Goal: Transaction & Acquisition: Purchase product/service

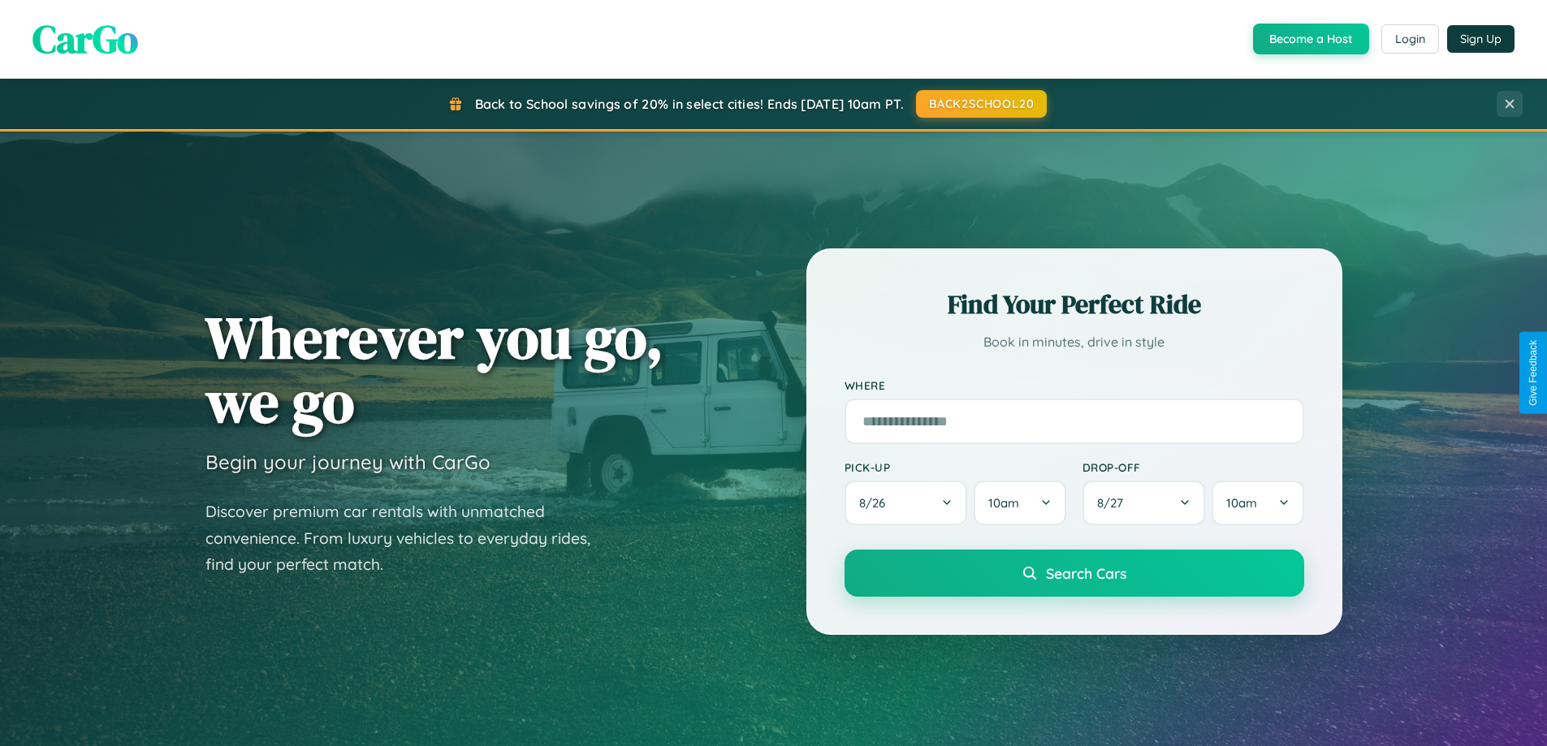
scroll to position [48, 0]
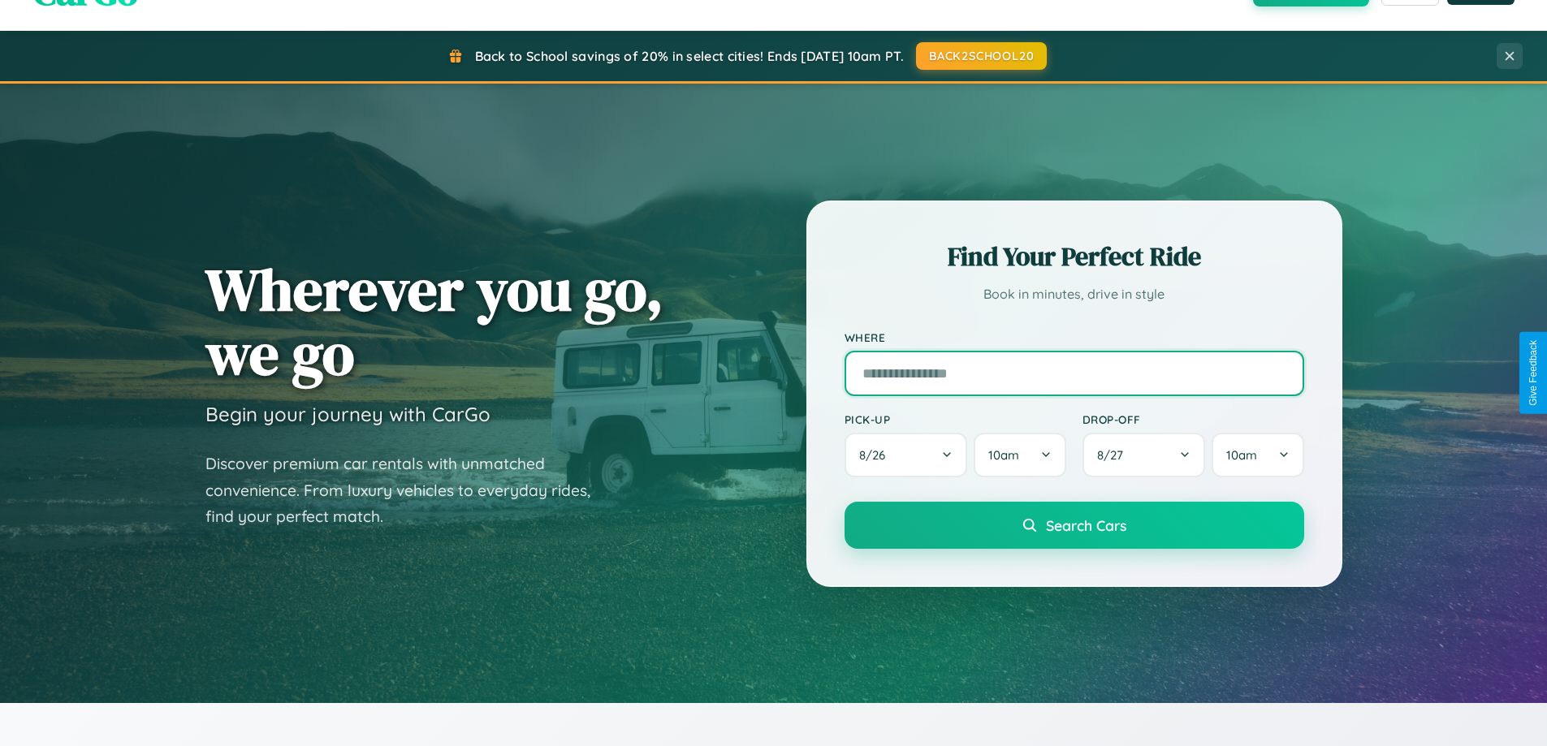
click at [1074, 373] on input "text" at bounding box center [1075, 373] width 460 height 45
type input "**********"
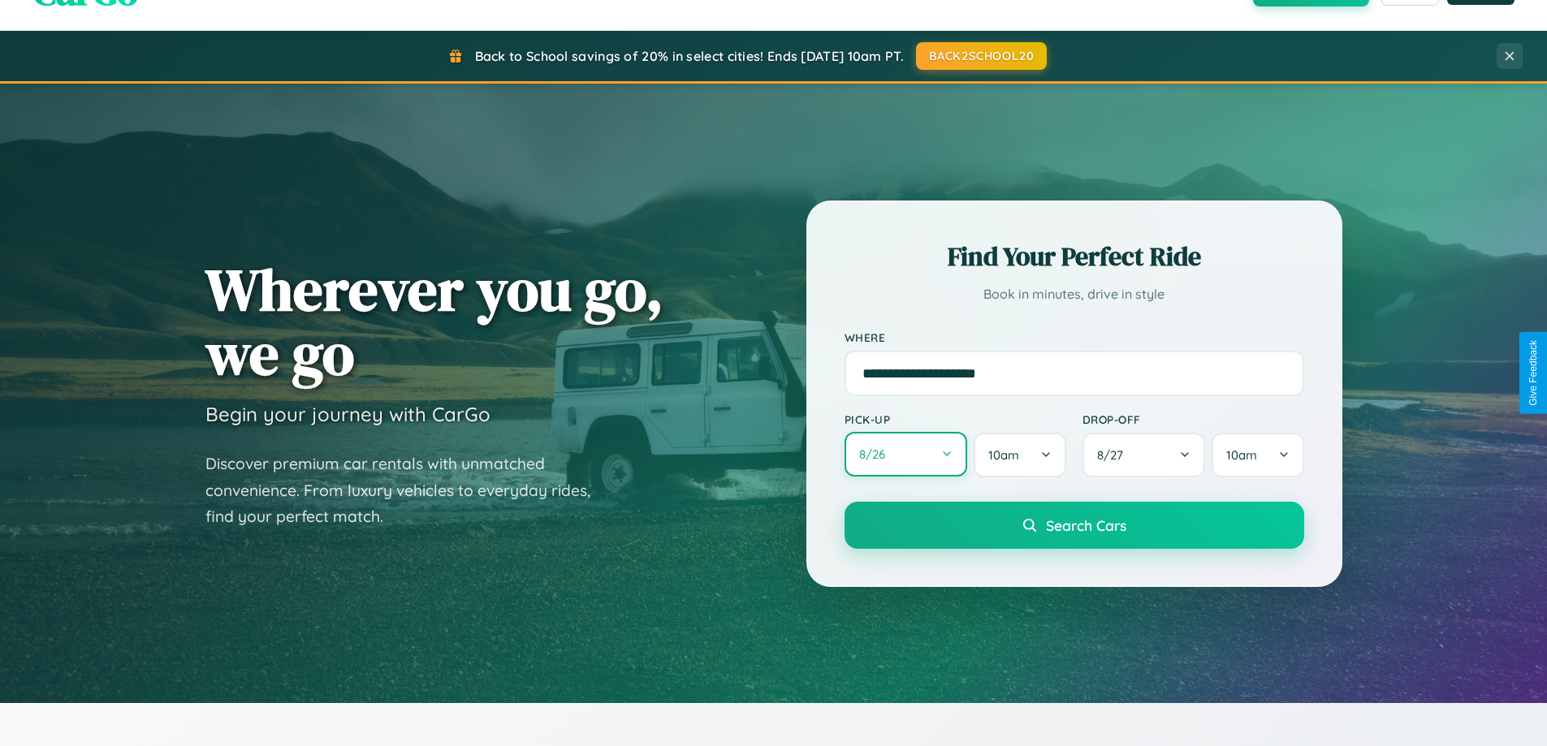
click at [906, 455] on button "8 / 26" at bounding box center [906, 454] width 123 height 45
select select "*"
select select "****"
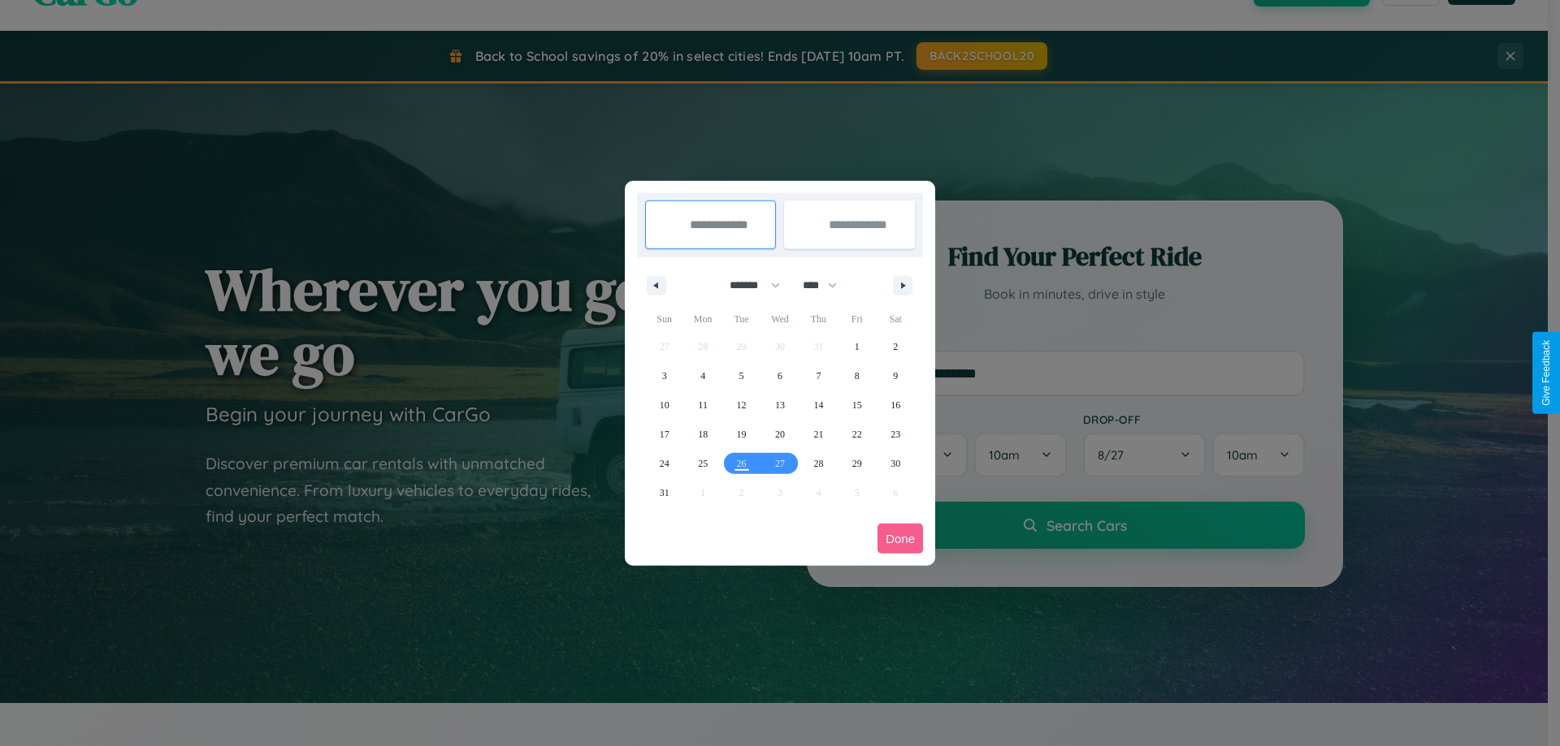
click at [747, 285] on select "******* ******** ***** ***** *** **** **** ****** ********* ******* ******** **…" at bounding box center [751, 285] width 69 height 27
select select "*"
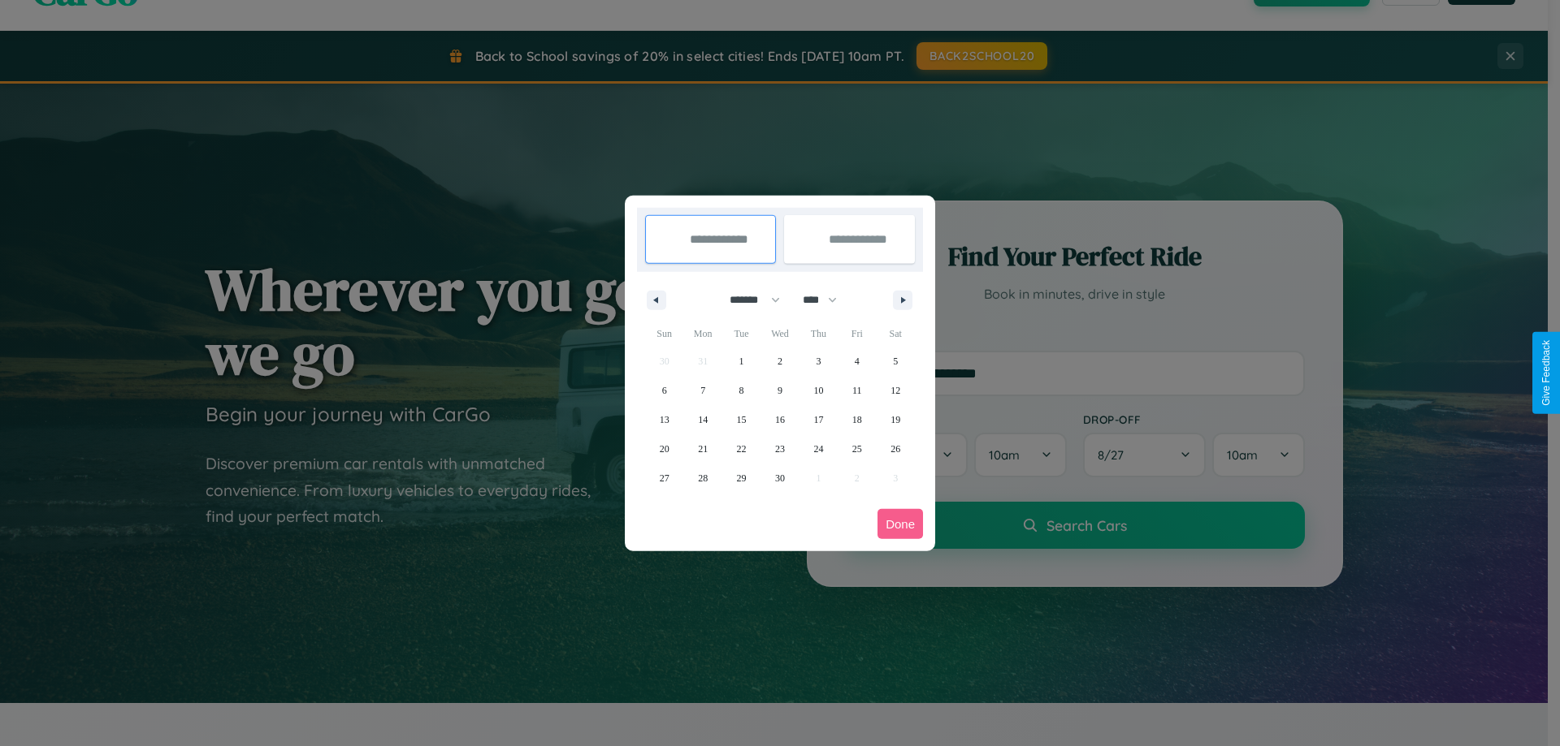
drag, startPoint x: 827, startPoint y: 300, endPoint x: 780, endPoint y: 326, distance: 53.8
click at [827, 300] on select "**** **** **** **** **** **** **** **** **** **** **** **** **** **** **** ****…" at bounding box center [818, 300] width 49 height 27
select select "****"
click at [741, 448] on span "21" at bounding box center [742, 449] width 10 height 29
type input "**********"
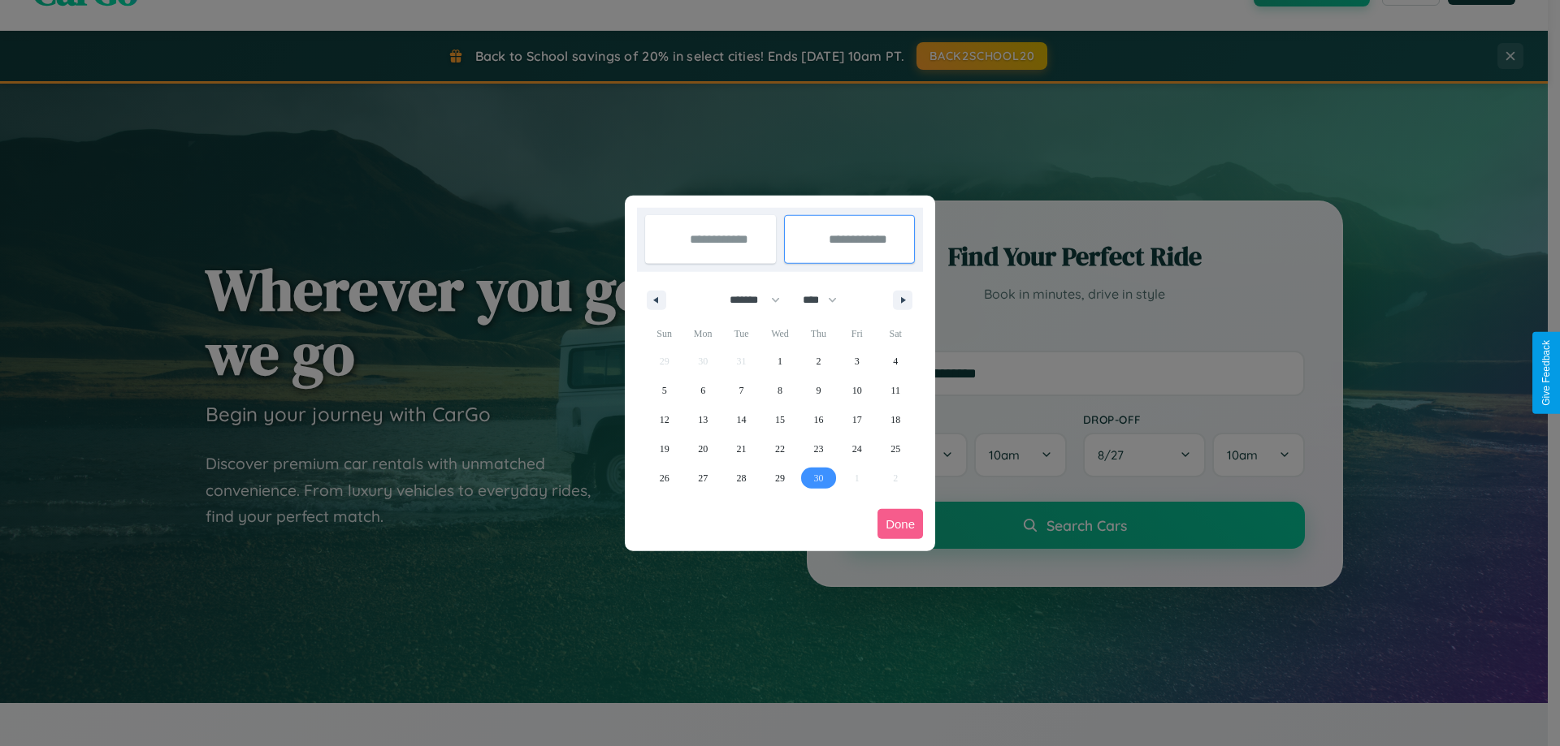
click at [818, 478] on span "30" at bounding box center [818, 478] width 10 height 29
type input "**********"
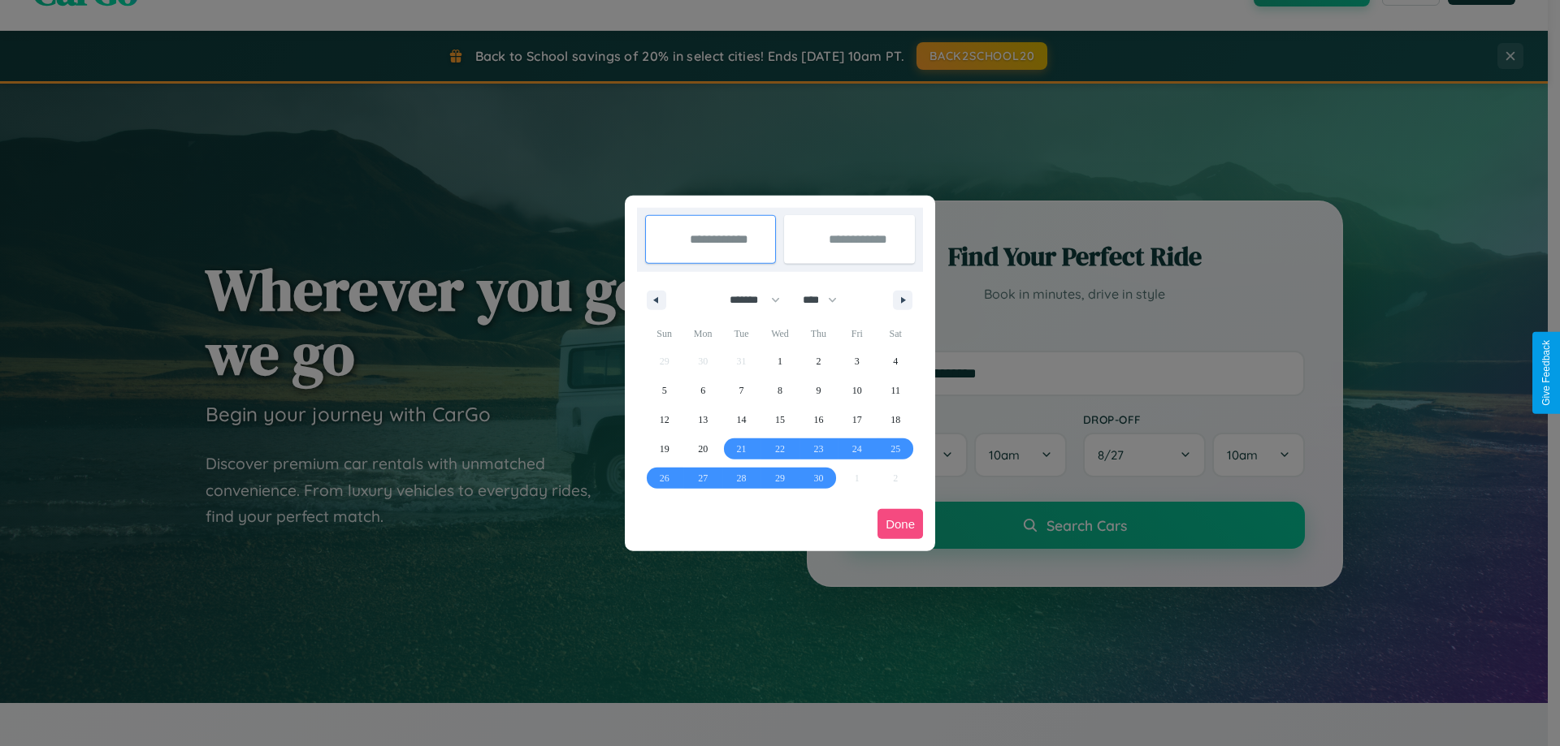
click at [900, 524] on button "Done" at bounding box center [899, 524] width 45 height 30
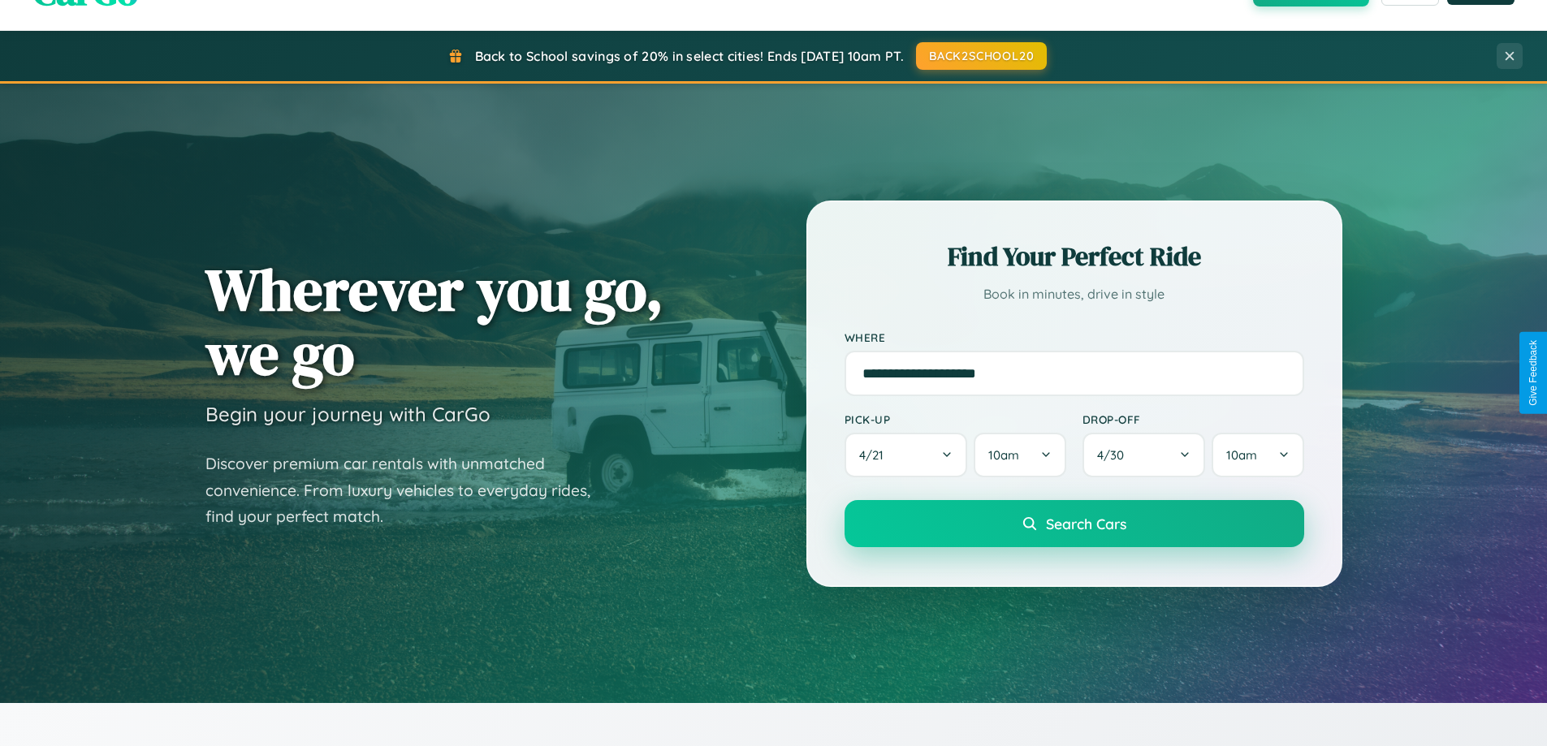
click at [1074, 524] on span "Search Cars" at bounding box center [1086, 524] width 80 height 18
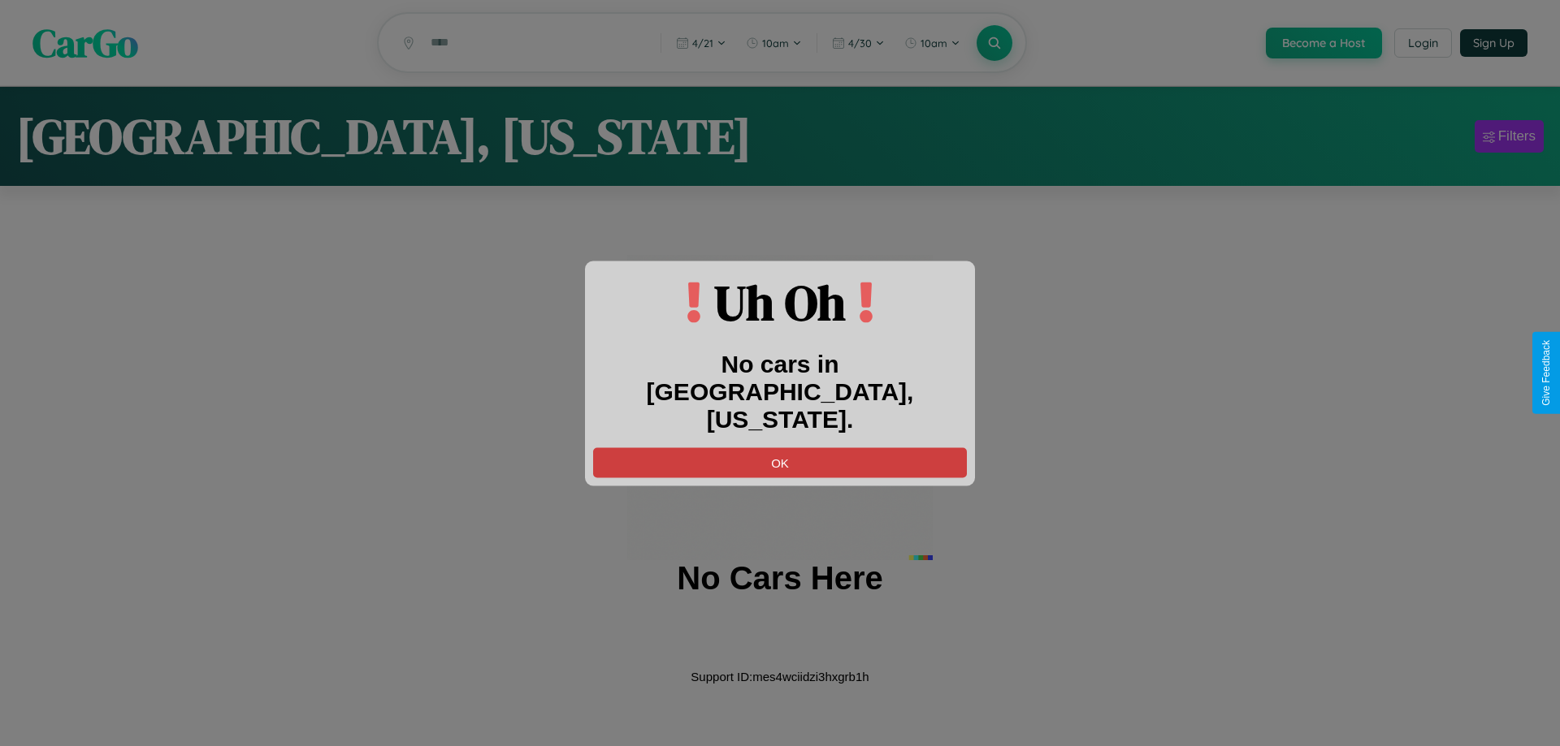
click at [780, 448] on button "OK" at bounding box center [780, 463] width 374 height 30
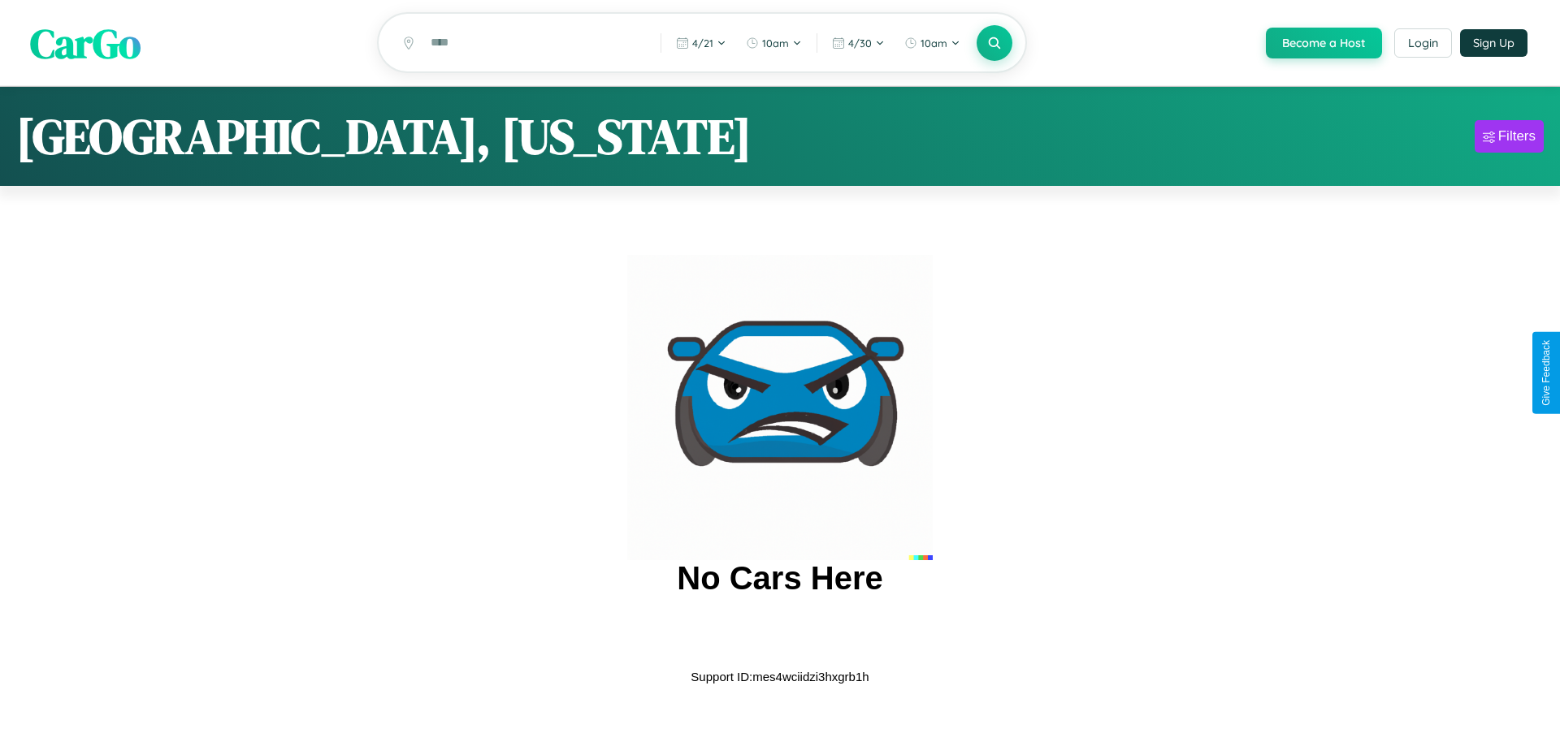
click at [85, 44] on span "CarGo" at bounding box center [85, 43] width 110 height 56
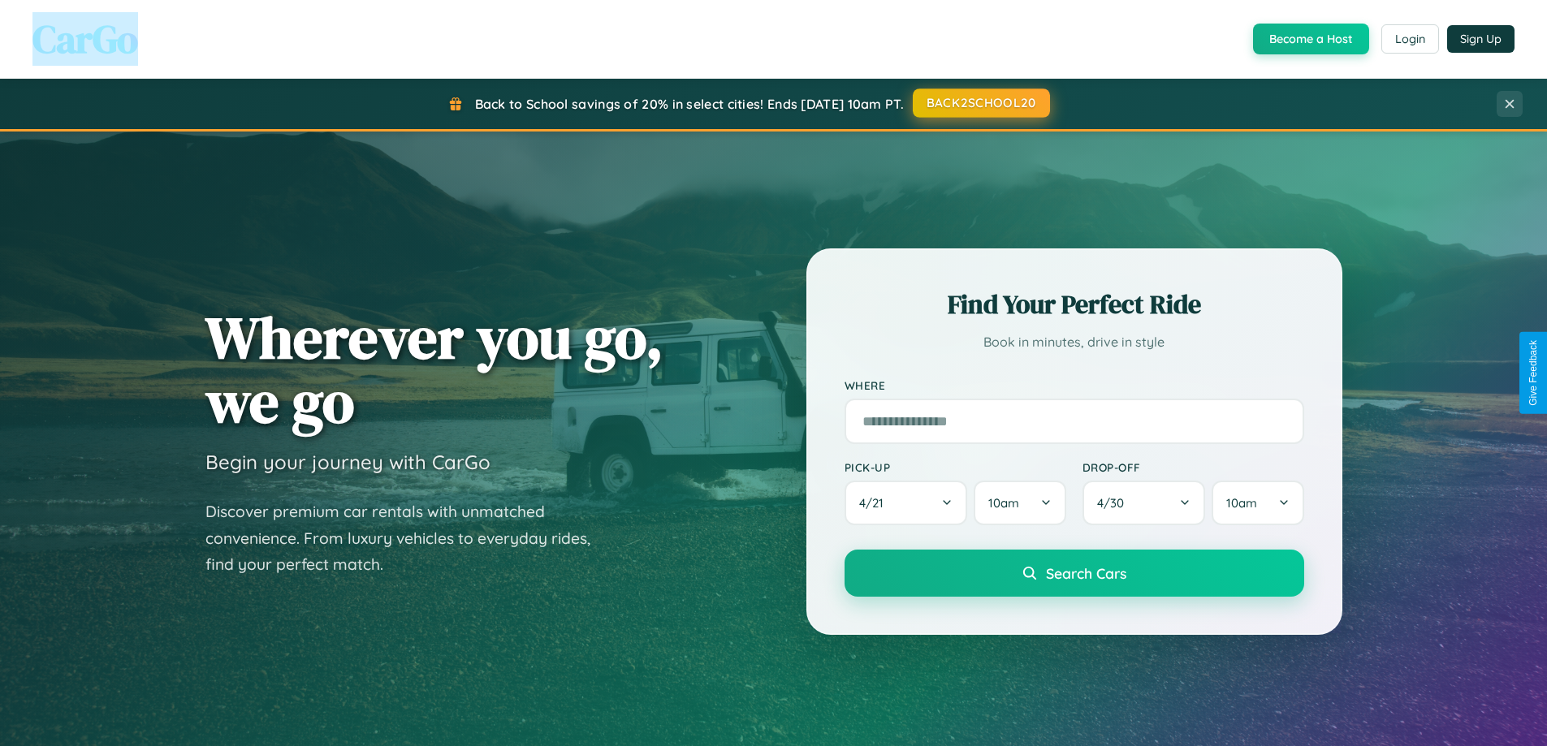
click at [980, 103] on button "BACK2SCHOOL20" at bounding box center [981, 103] width 137 height 29
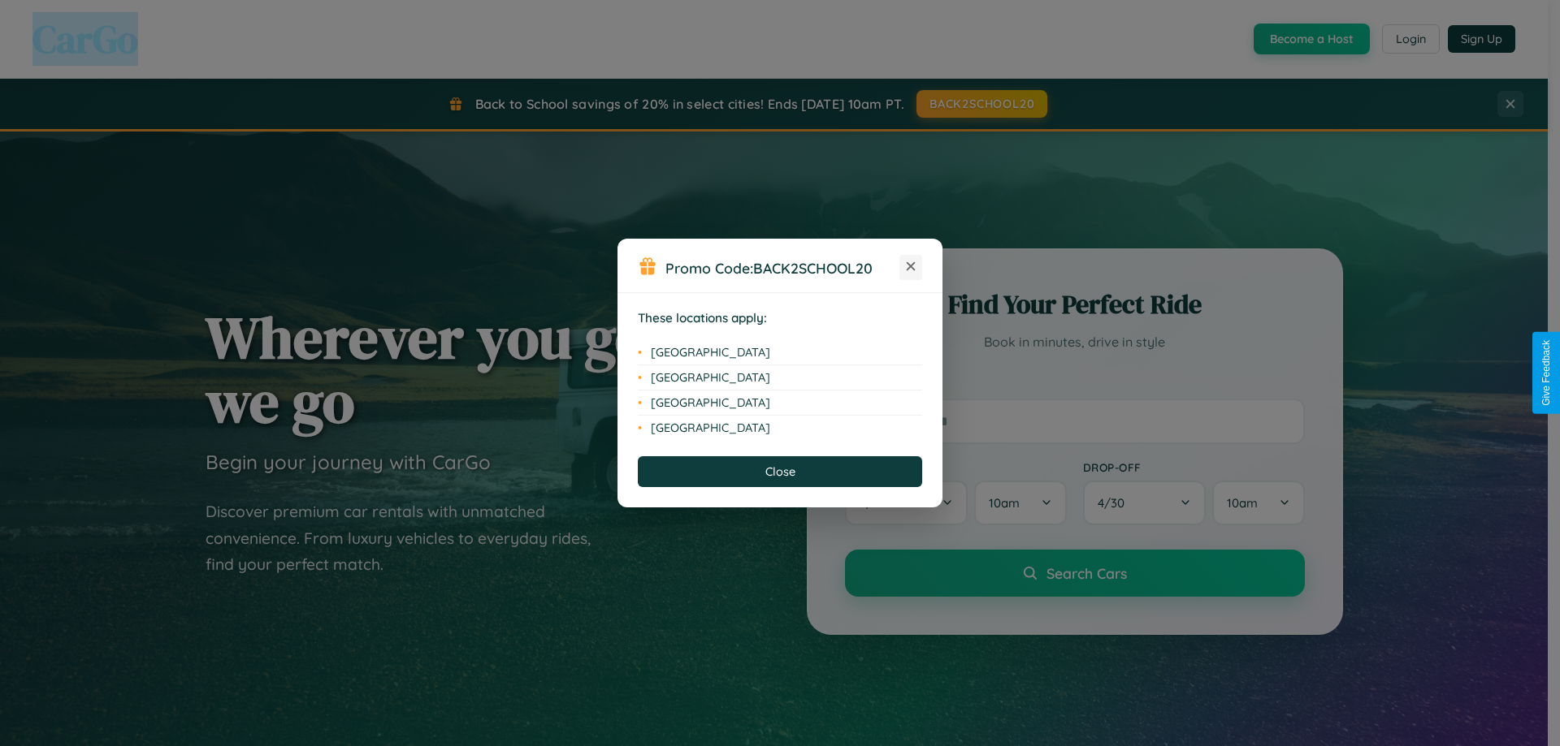
click at [911, 267] on icon at bounding box center [910, 266] width 9 height 9
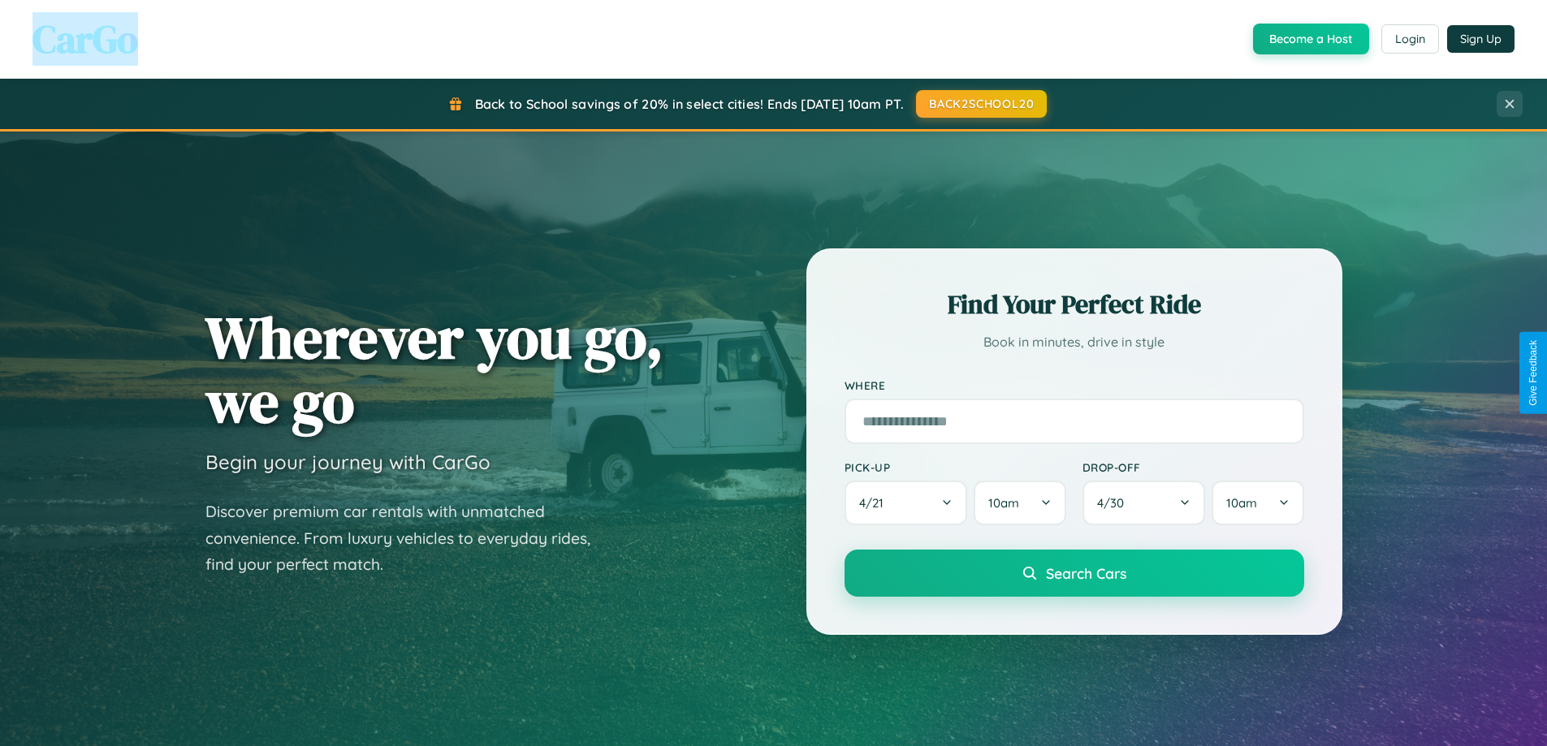
scroll to position [2610, 0]
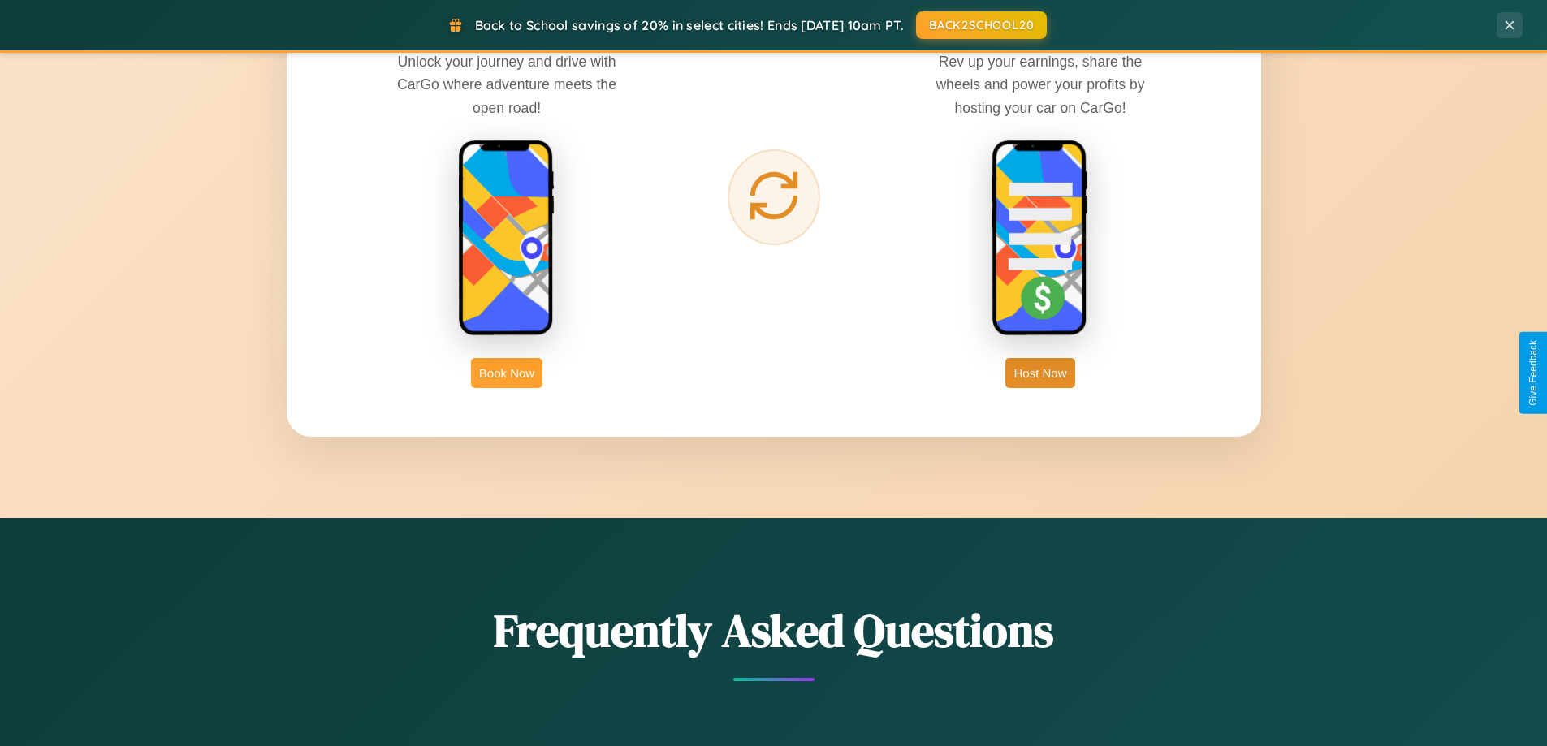
click at [507, 373] on button "Book Now" at bounding box center [506, 373] width 71 height 30
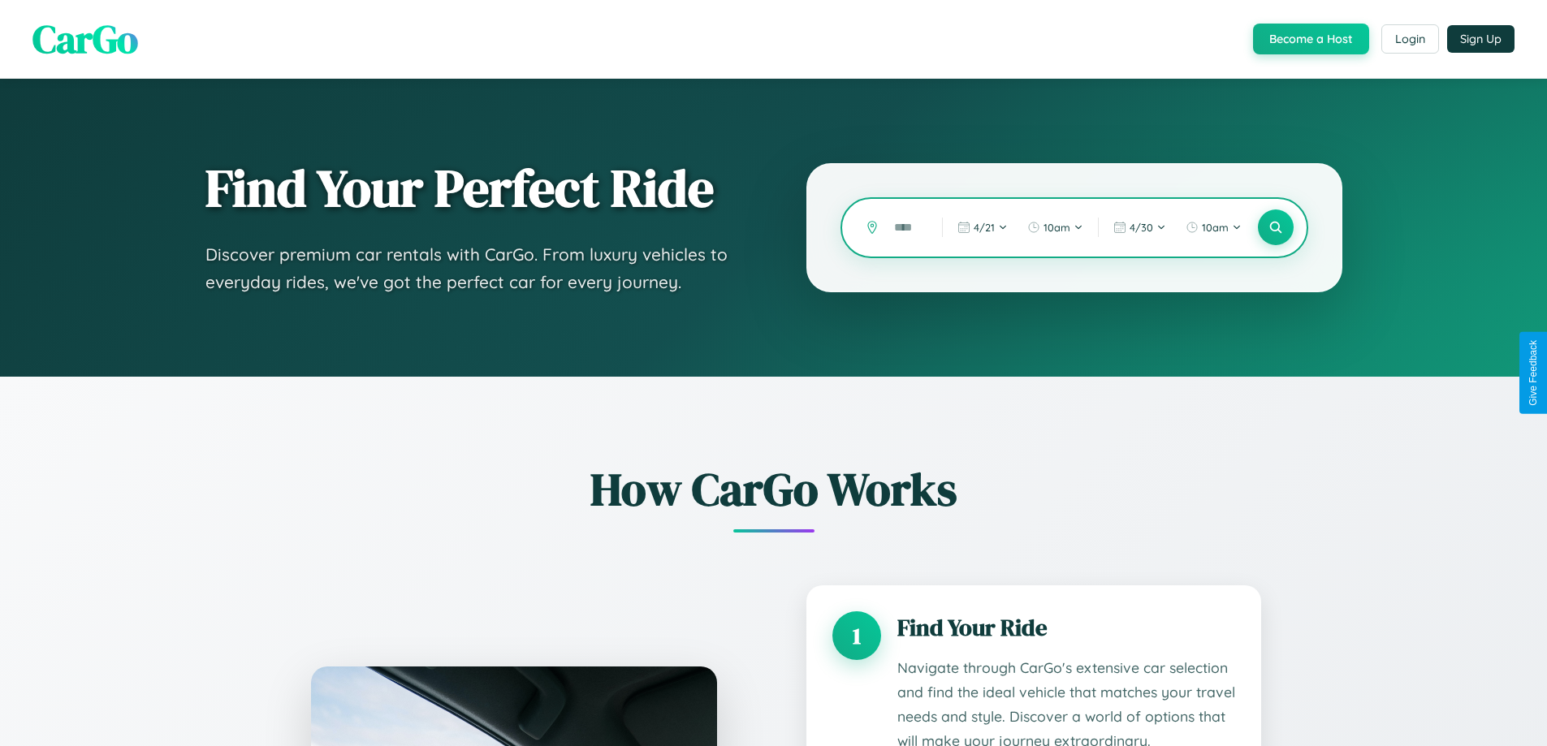
click at [906, 227] on input "text" at bounding box center [906, 228] width 40 height 28
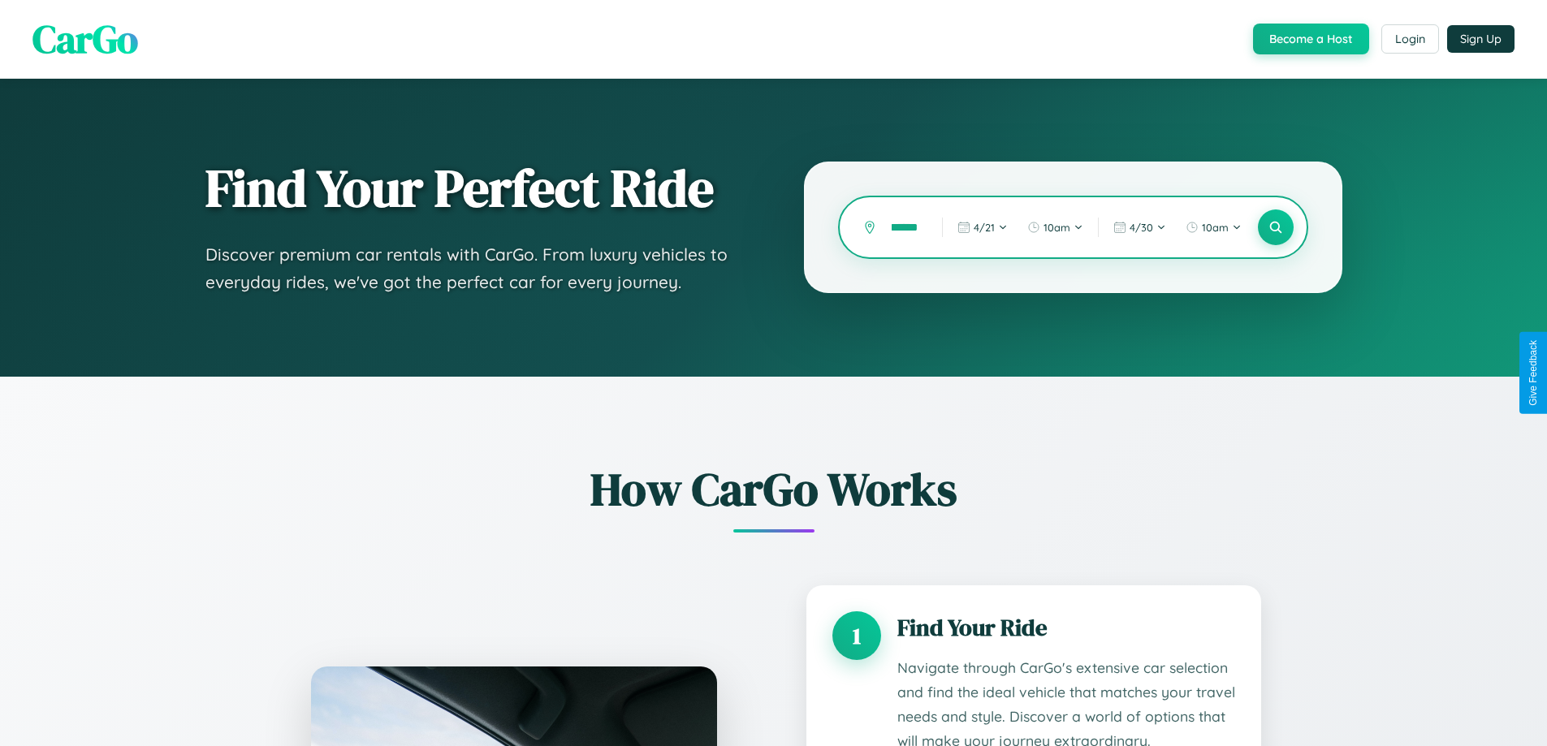
scroll to position [0, 9]
type input "******"
click at [1275, 227] on icon at bounding box center [1275, 227] width 15 height 15
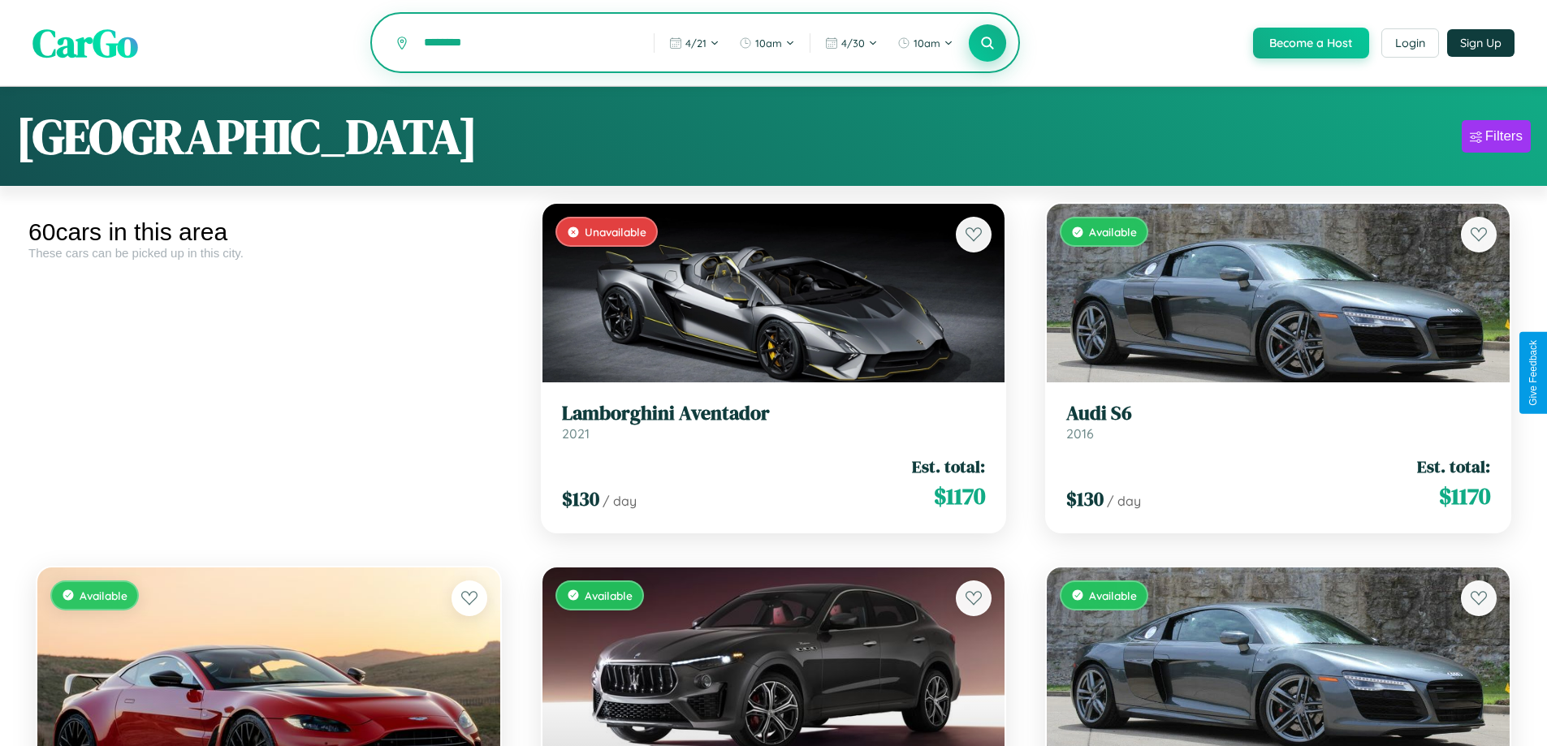
type input "********"
click at [987, 44] on icon at bounding box center [987, 42] width 15 height 15
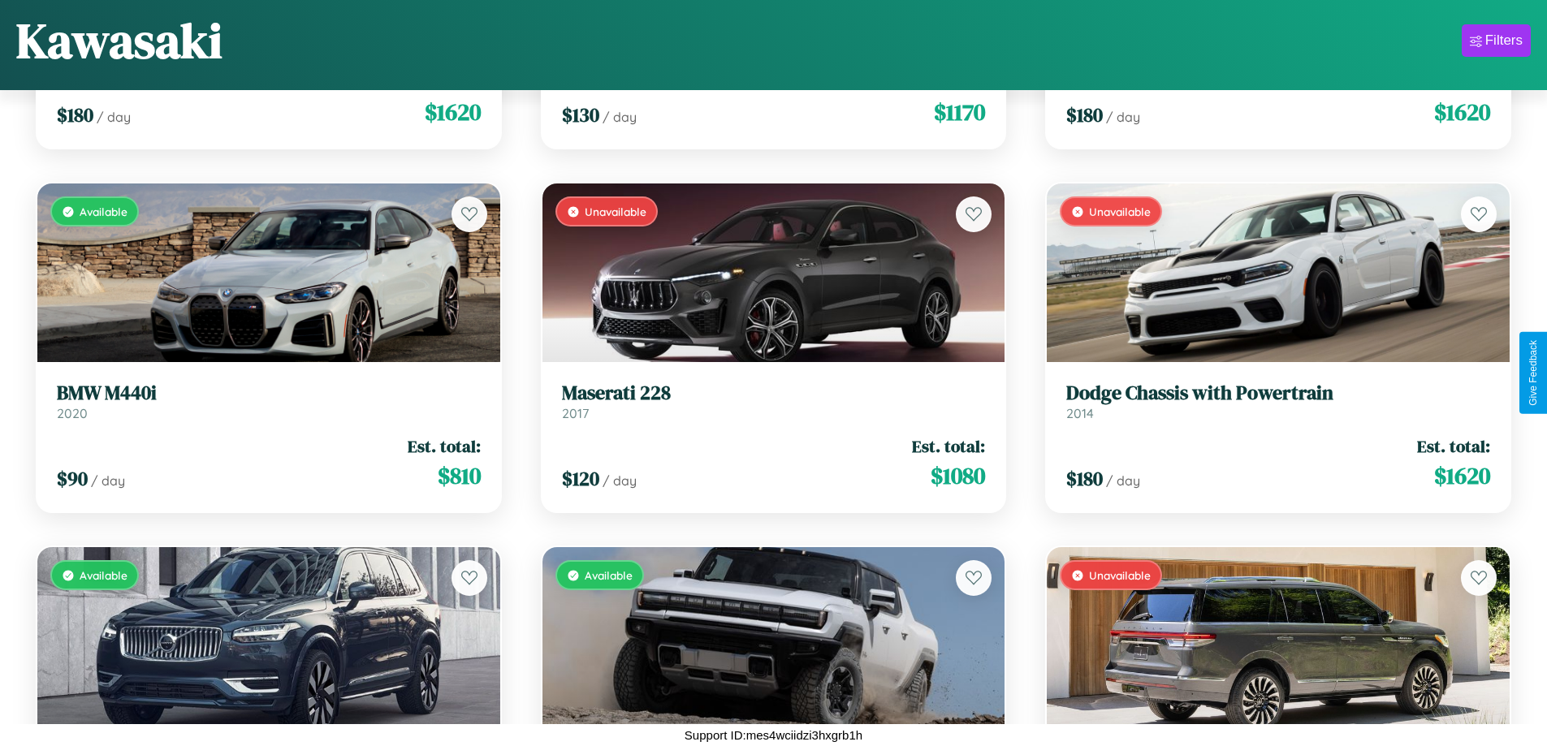
scroll to position [6532, 0]
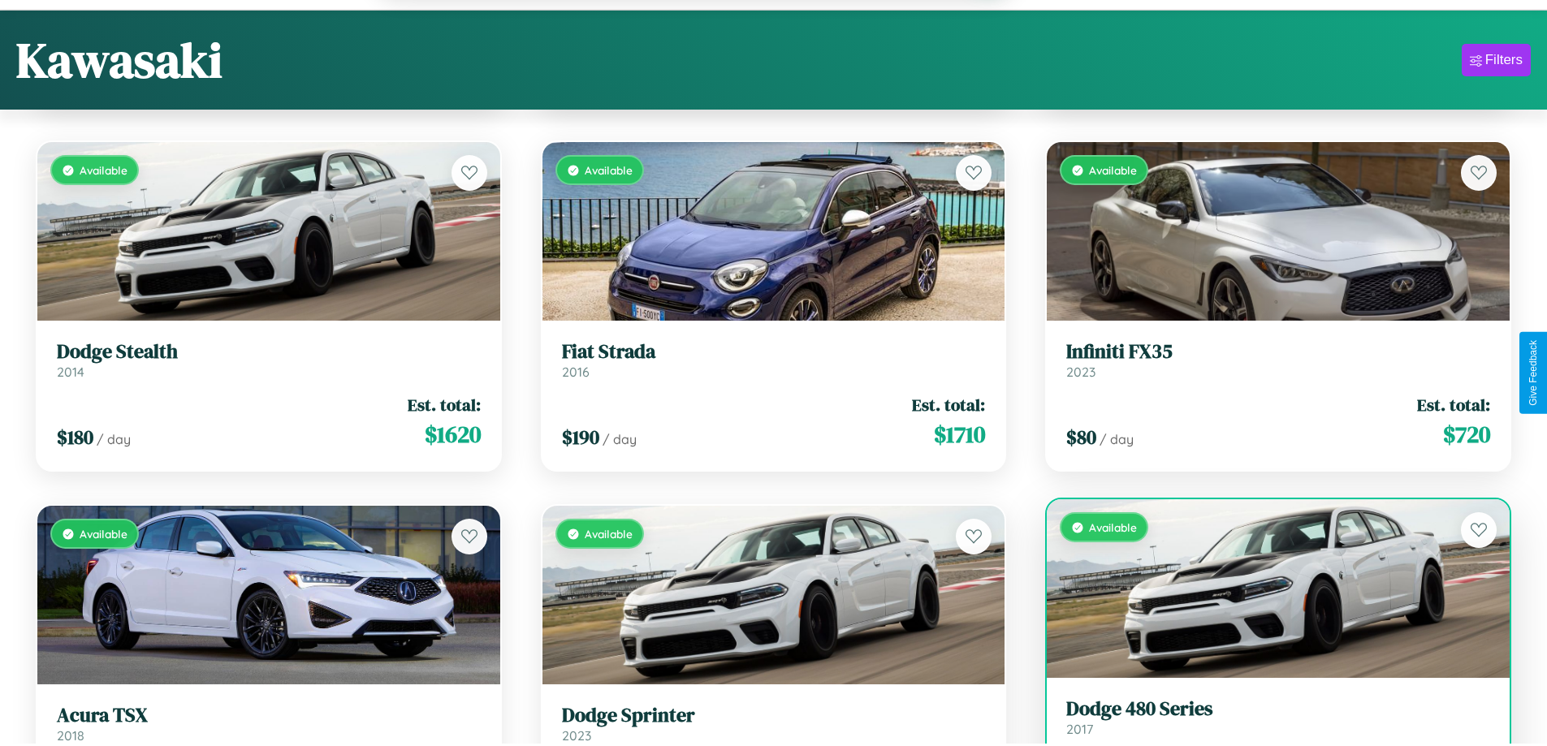
click at [1268, 720] on h3 "Dodge 480 Series" at bounding box center [1278, 710] width 424 height 24
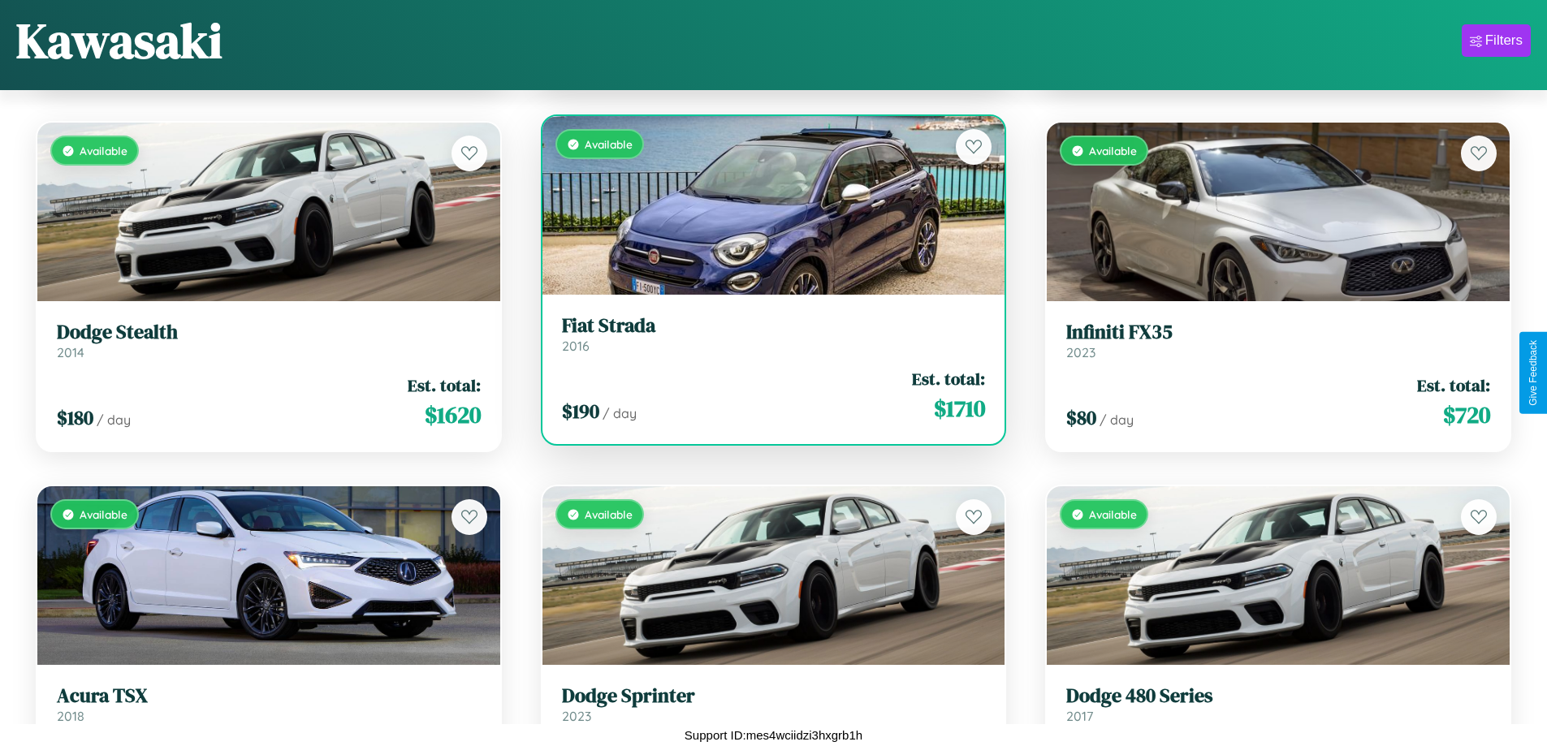
scroll to position [2411, 0]
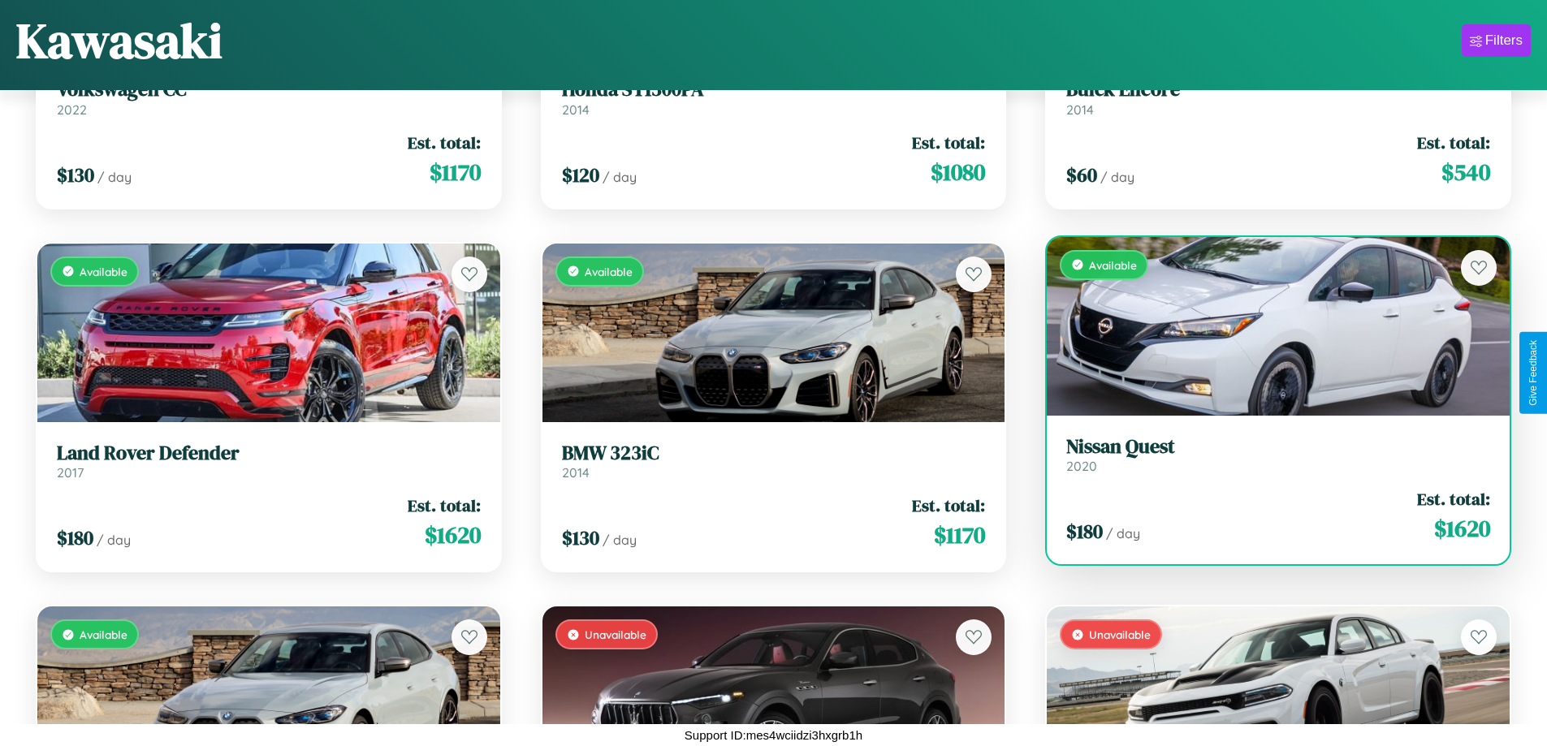
click at [1268, 461] on link "Nissan Quest 2020" at bounding box center [1278, 455] width 424 height 40
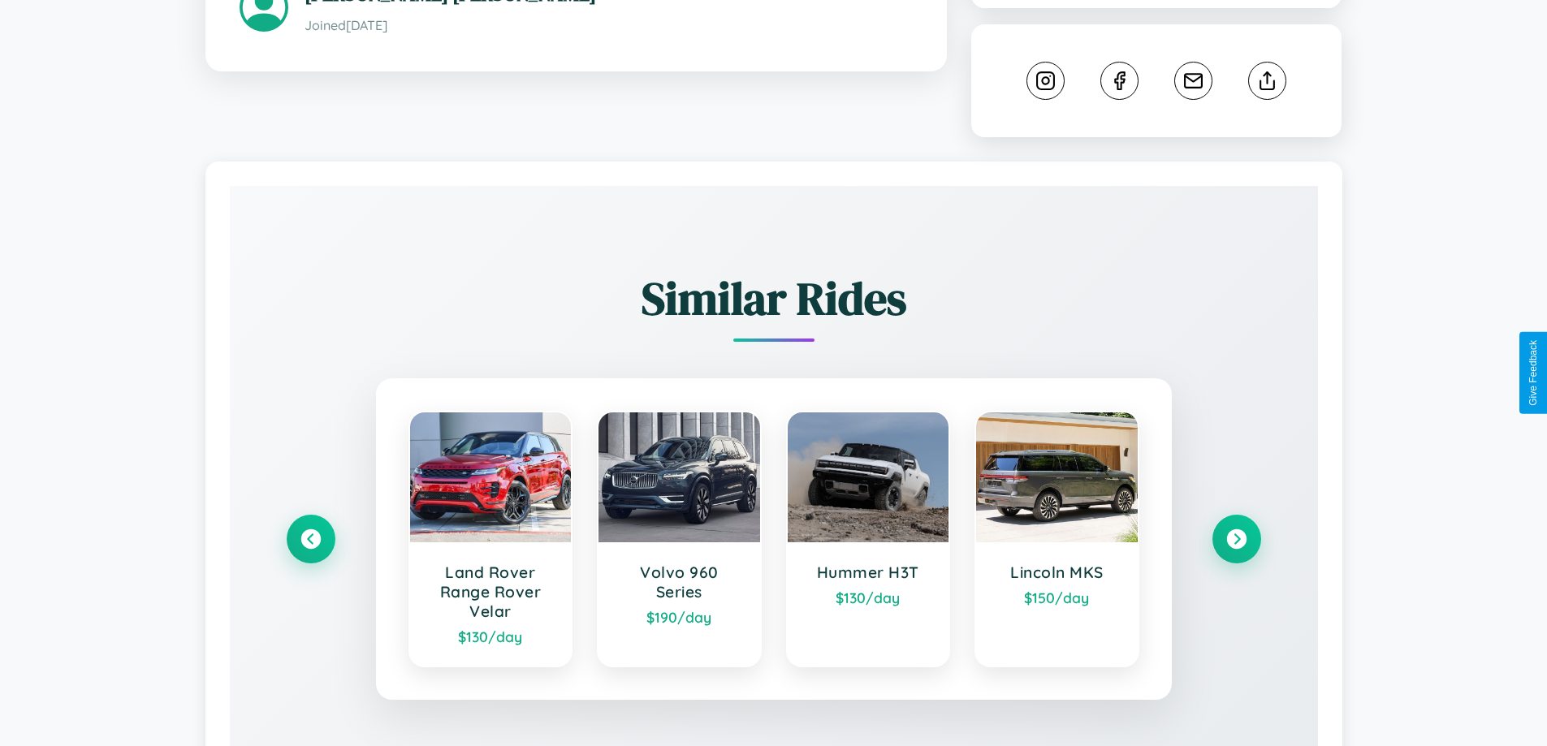
scroll to position [924, 0]
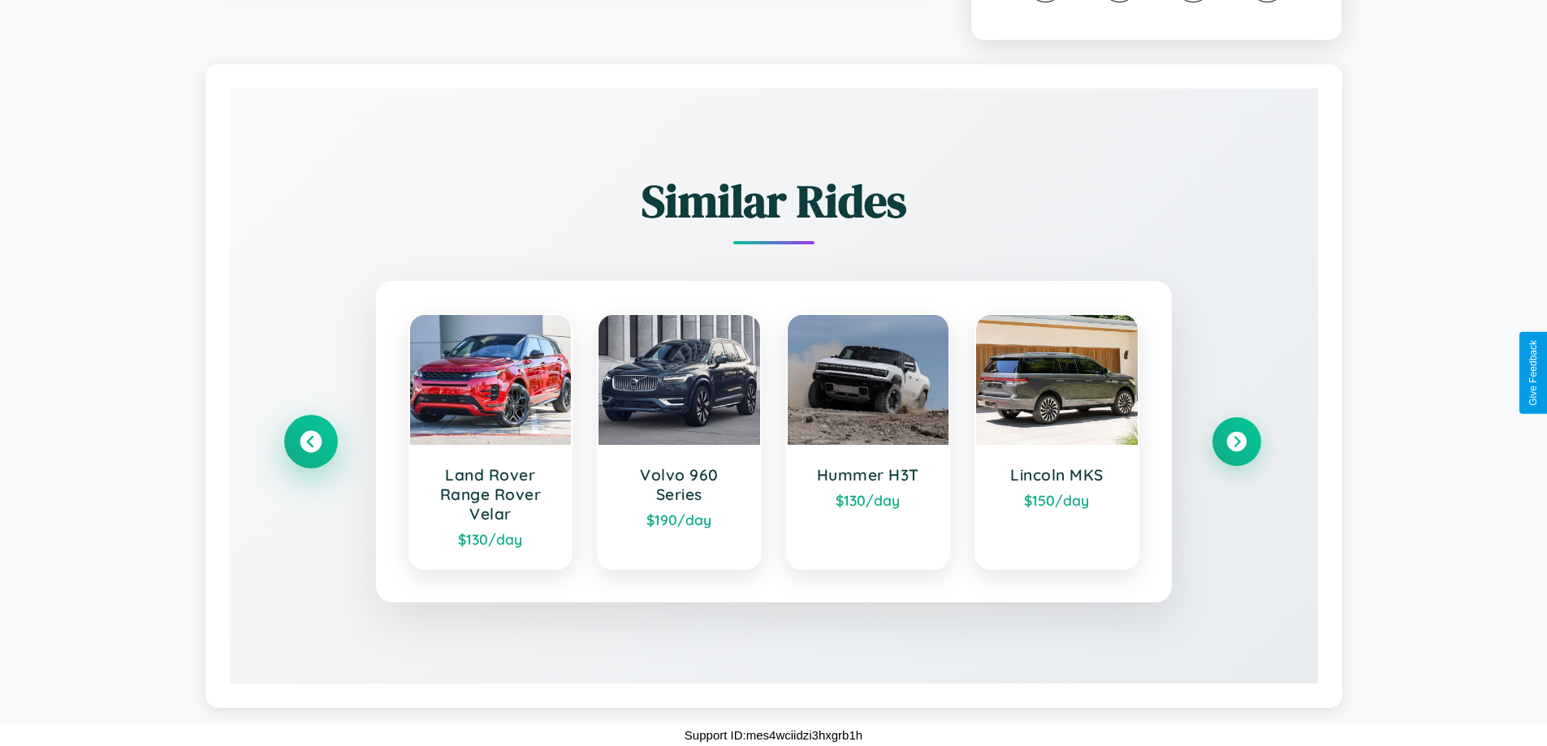
click at [310, 442] on icon at bounding box center [311, 442] width 22 height 22
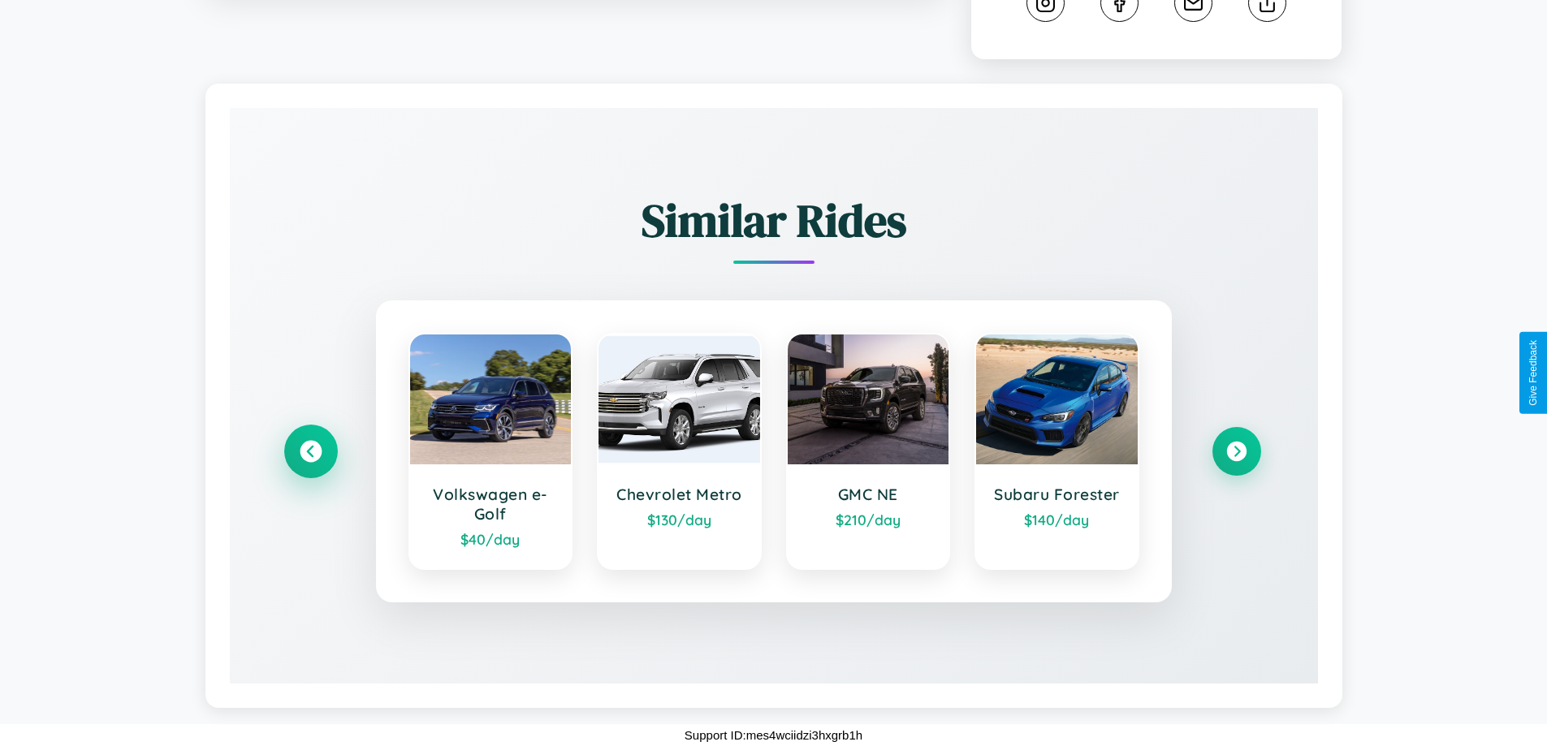
scroll to position [904, 0]
click at [1236, 452] on icon at bounding box center [1237, 452] width 22 height 22
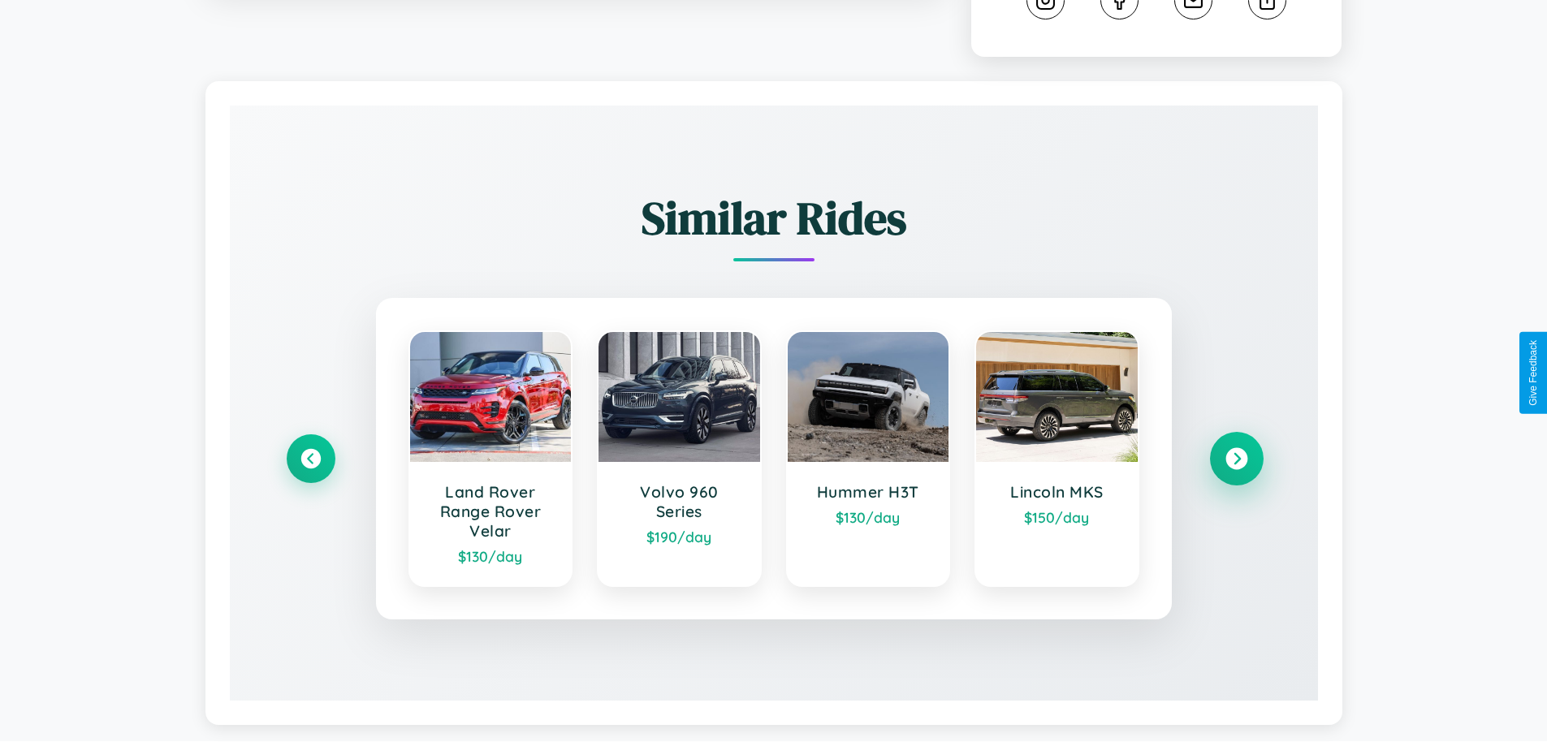
click at [1236, 461] on icon at bounding box center [1237, 459] width 22 height 22
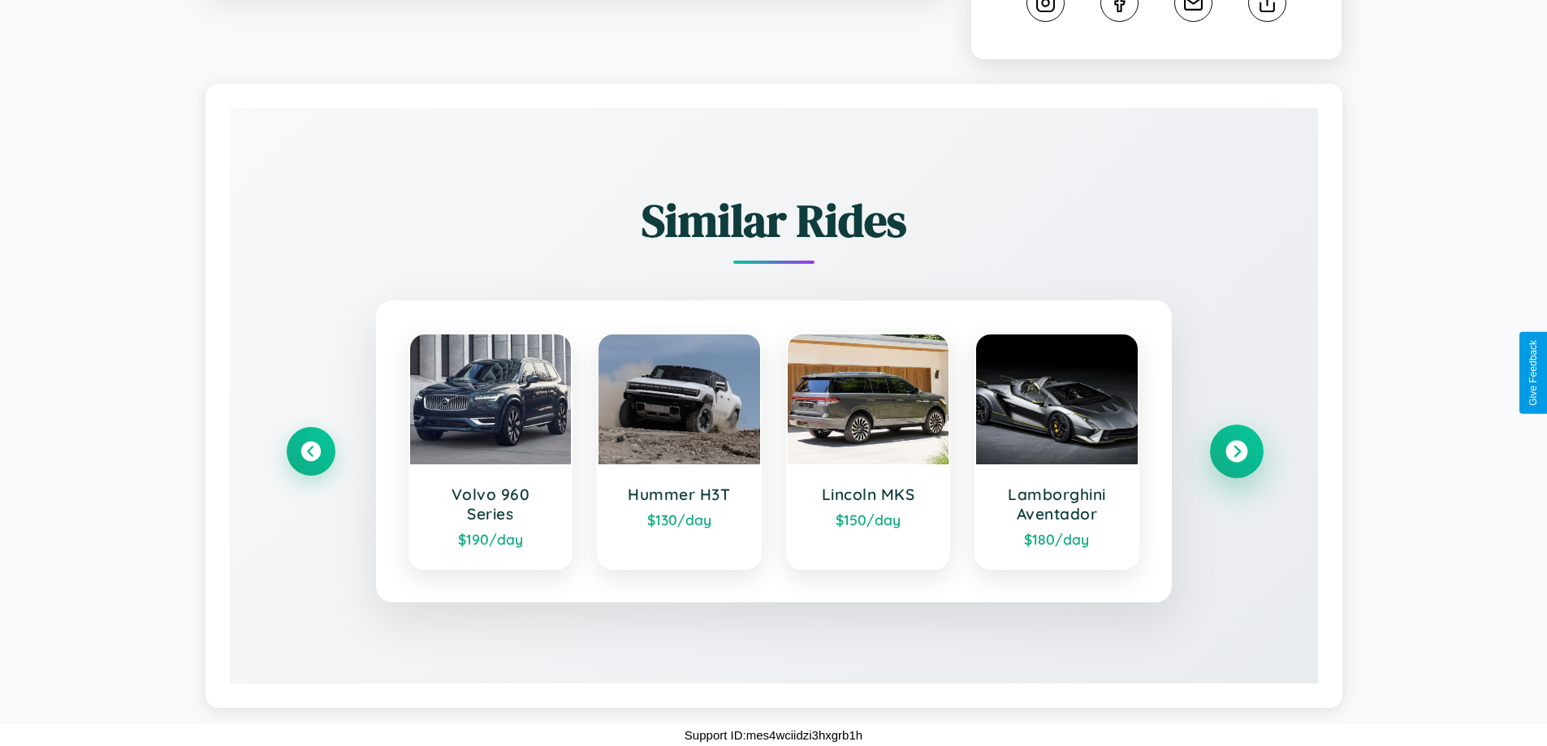
click at [1236, 452] on icon at bounding box center [1237, 452] width 22 height 22
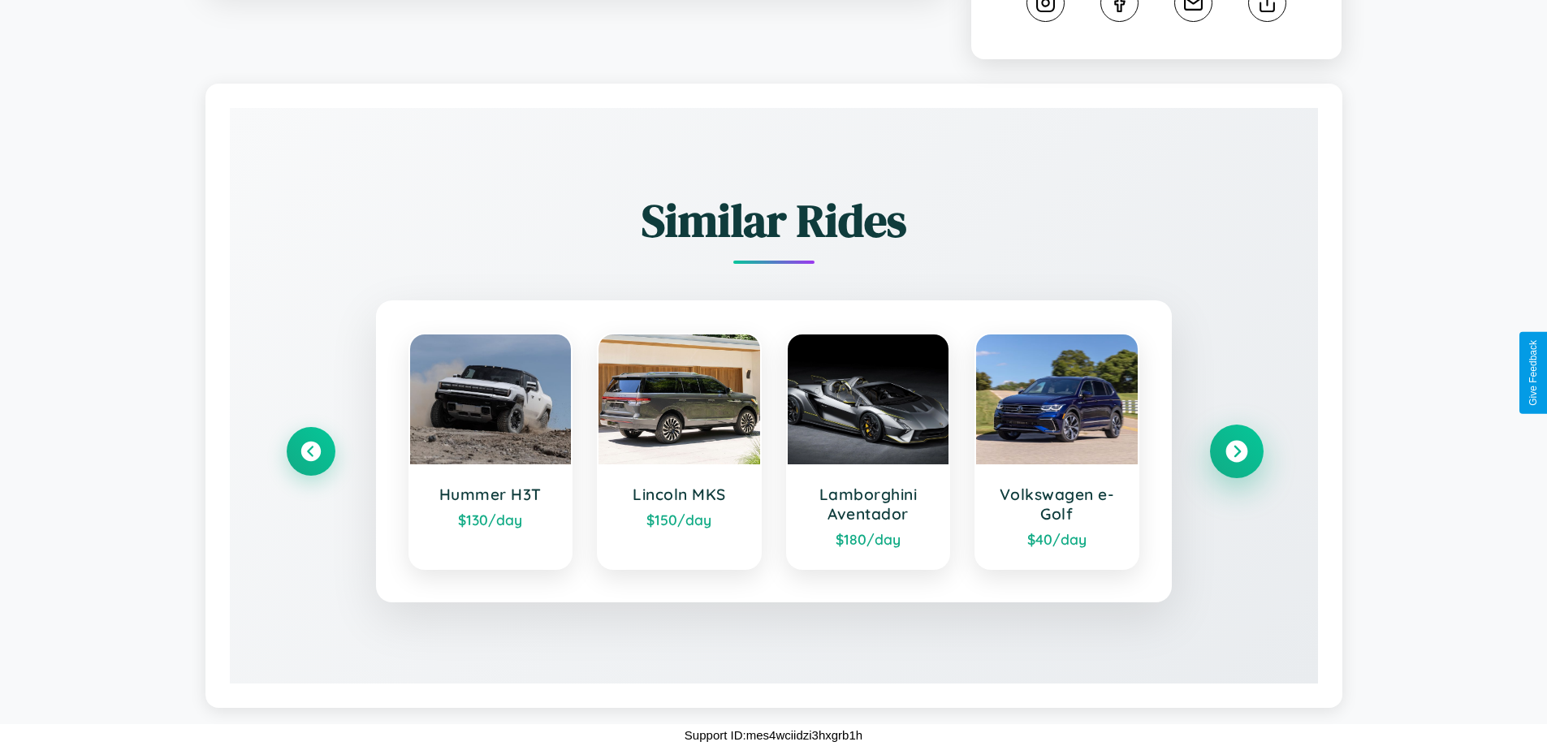
click at [1236, 452] on icon at bounding box center [1237, 452] width 22 height 22
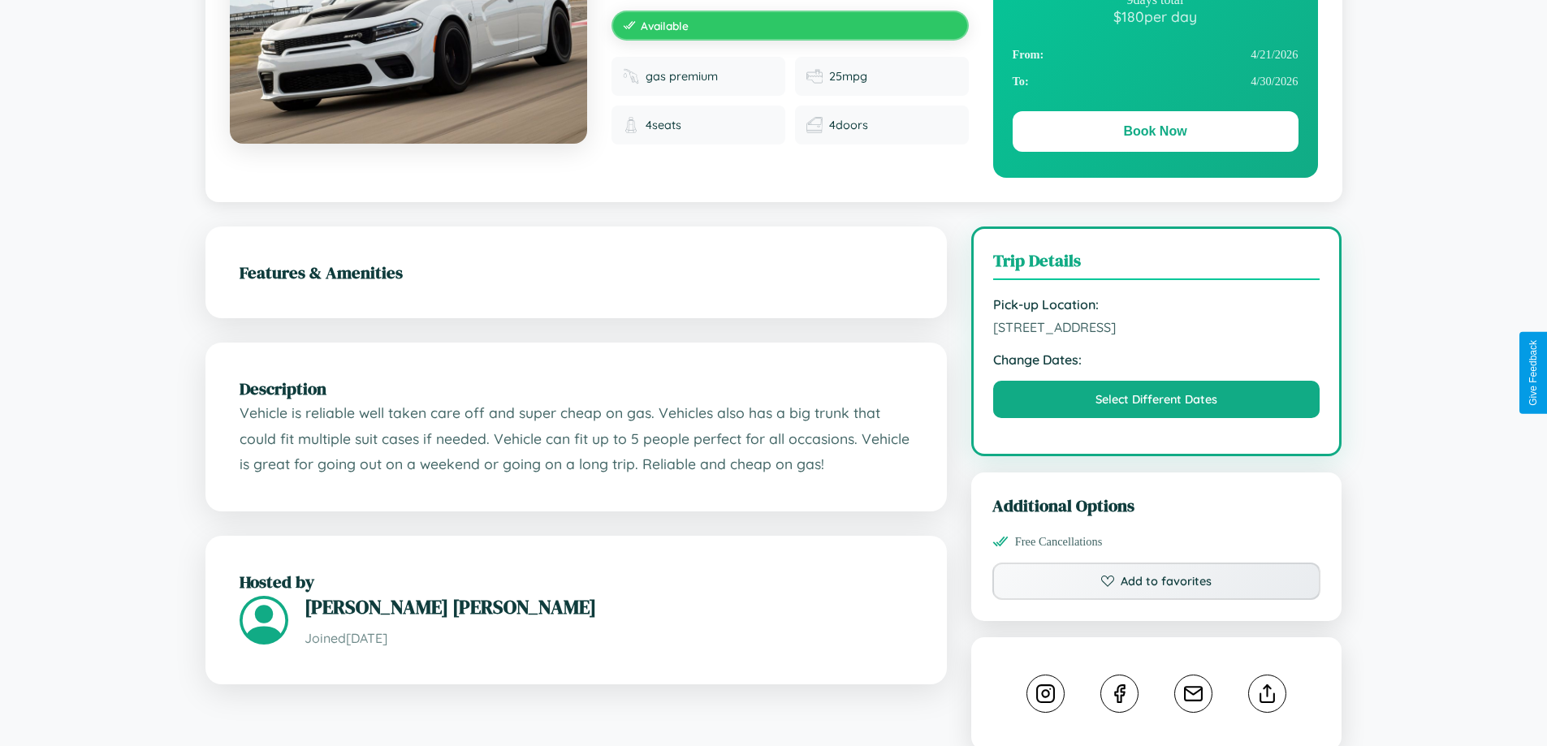
scroll to position [167, 0]
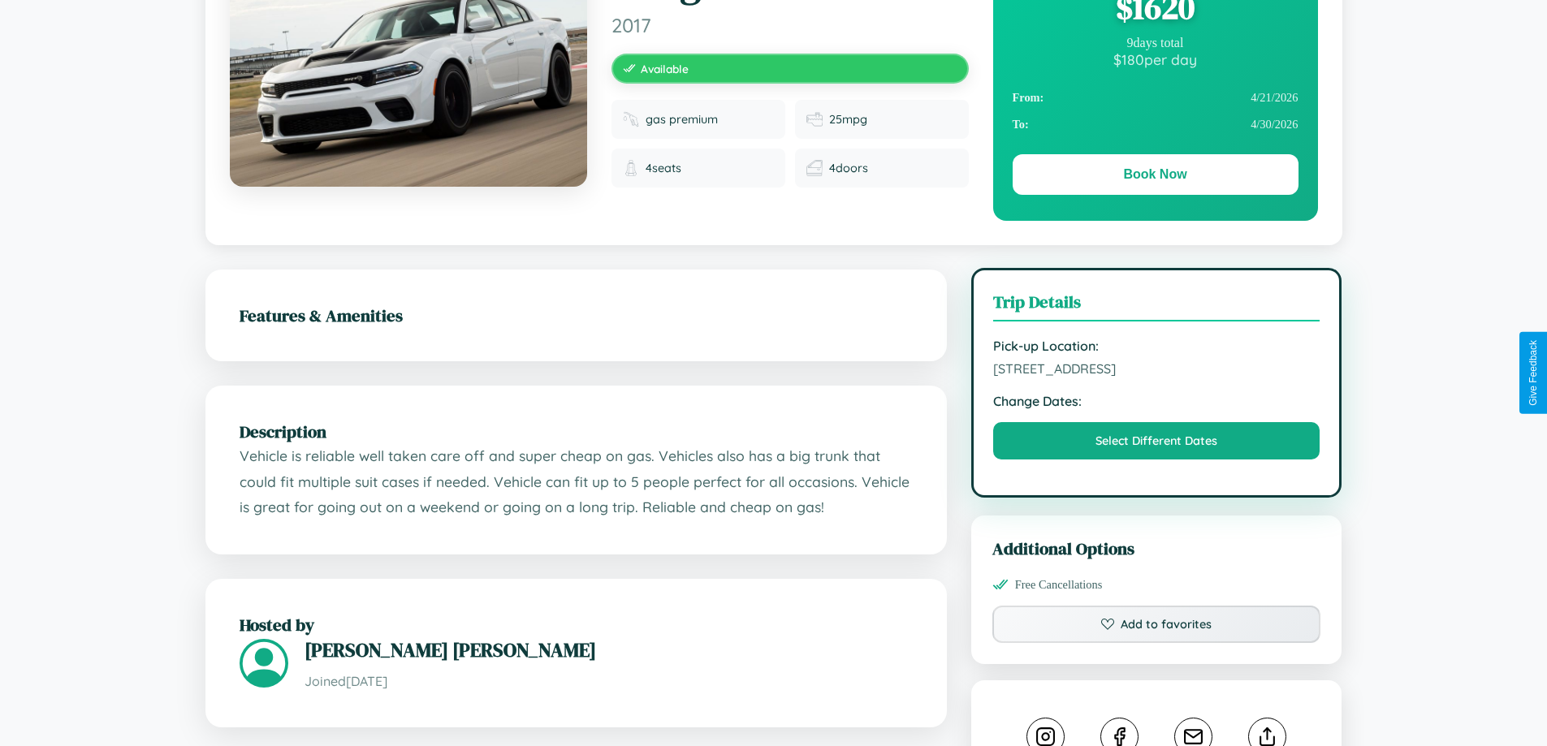
click at [1157, 371] on span "235 Jefferson Street Kawasaki 44285 Japan" at bounding box center [1156, 369] width 327 height 16
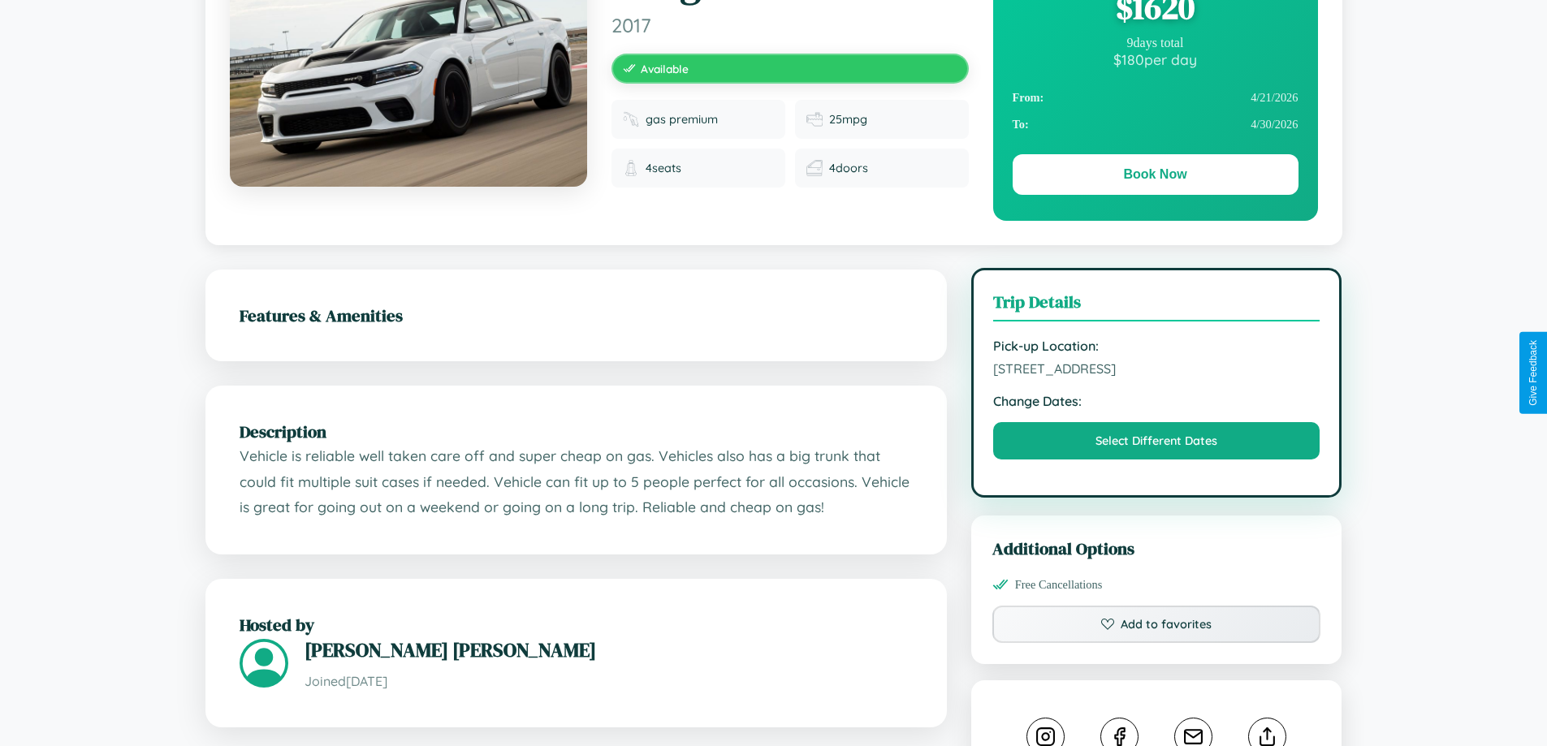
click at [1157, 371] on span "235 Jefferson Street Kawasaki 44285 Japan" at bounding box center [1156, 369] width 327 height 16
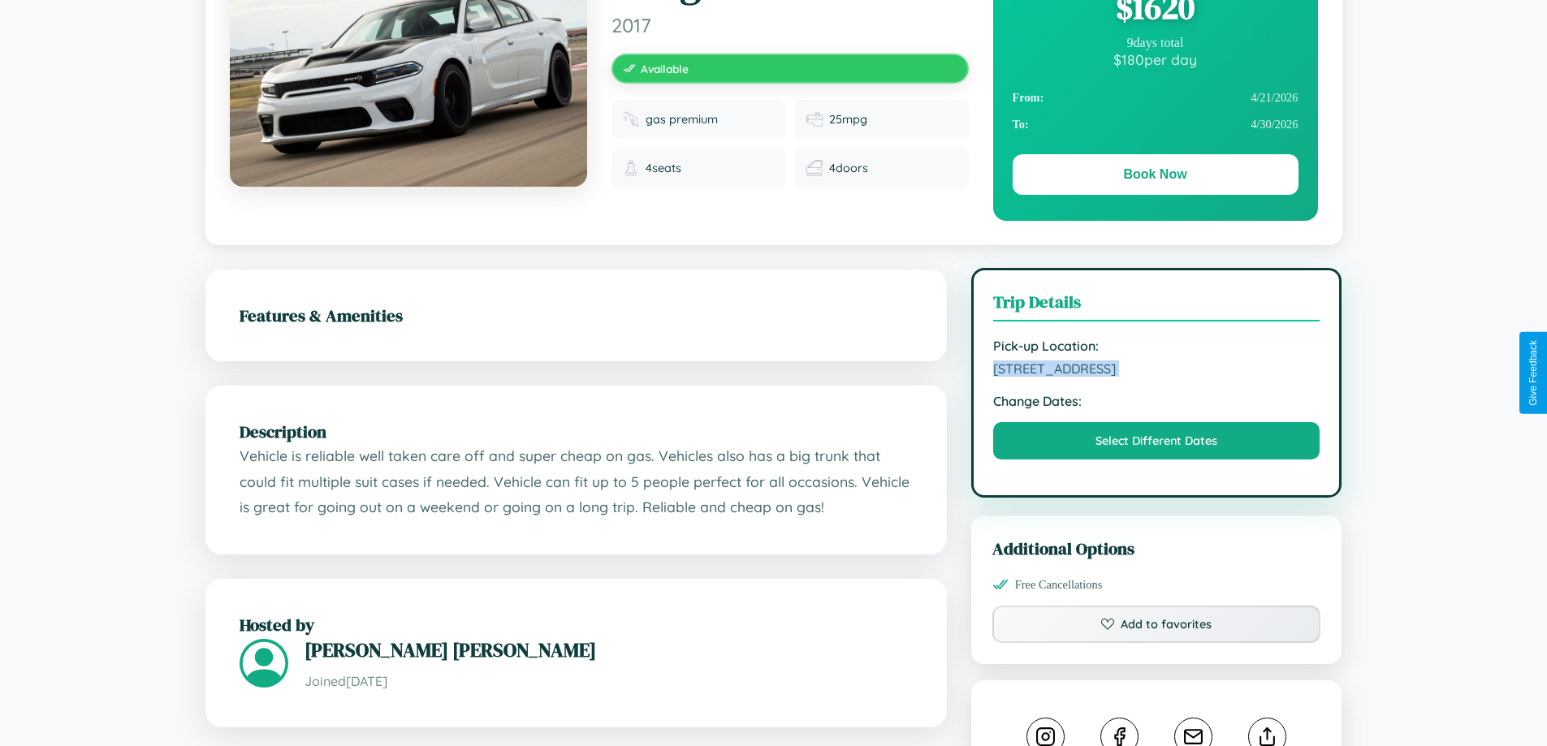
click at [1157, 371] on span "235 Jefferson Street Kawasaki 44285 Japan" at bounding box center [1156, 369] width 327 height 16
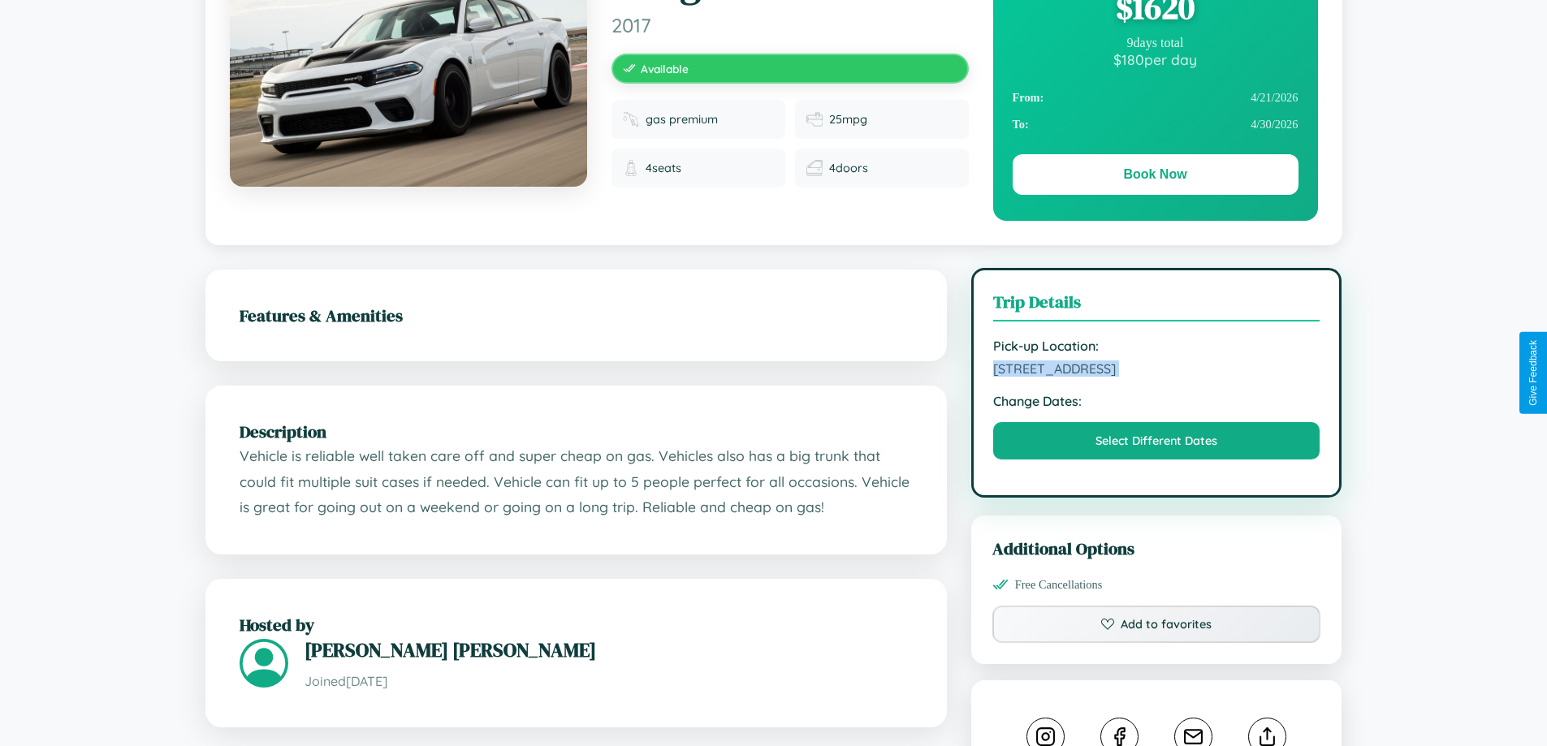
click at [1157, 371] on span "235 Jefferson Street Kawasaki 44285 Japan" at bounding box center [1156, 369] width 327 height 16
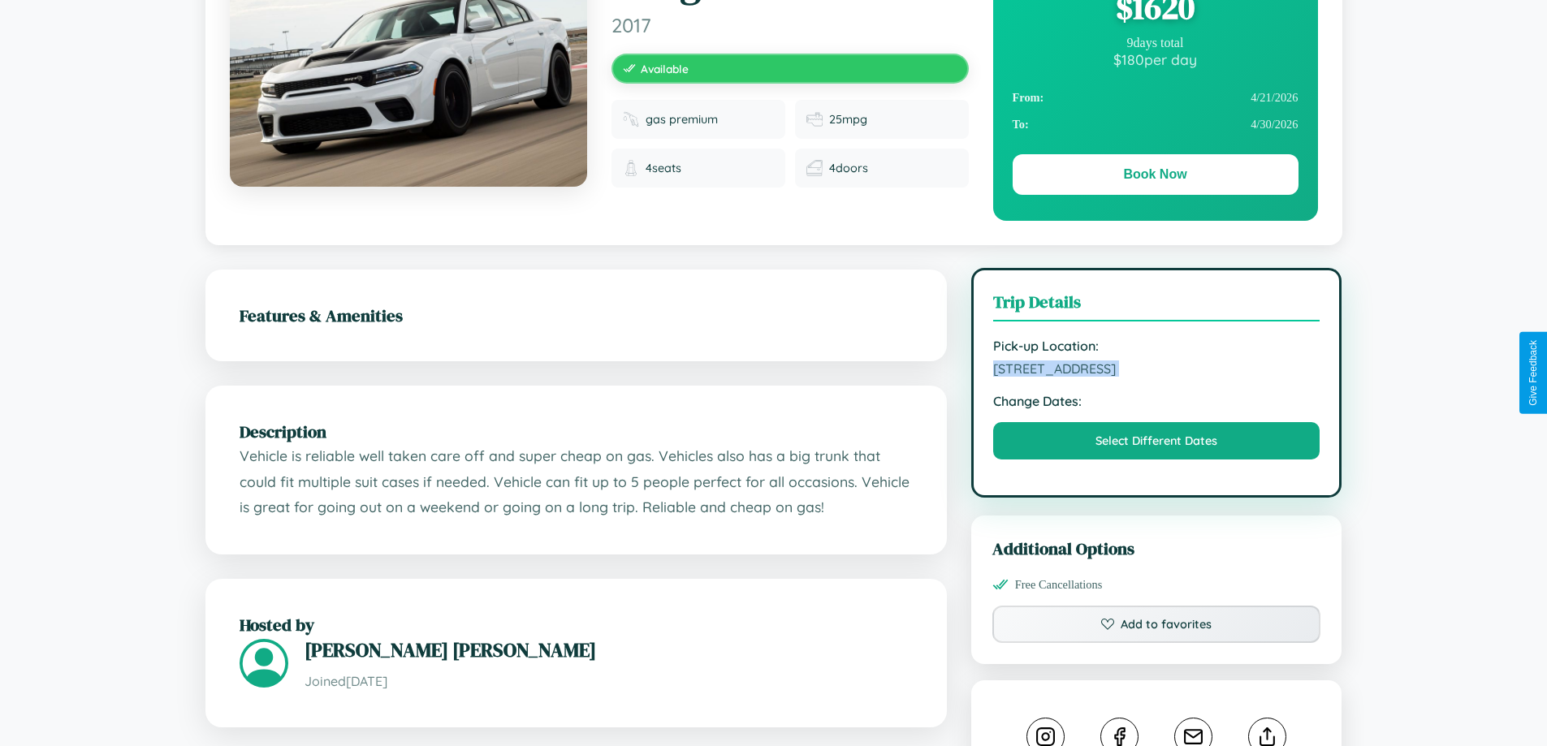
click at [1157, 371] on span "235 Jefferson Street Kawasaki 44285 Japan" at bounding box center [1156, 369] width 327 height 16
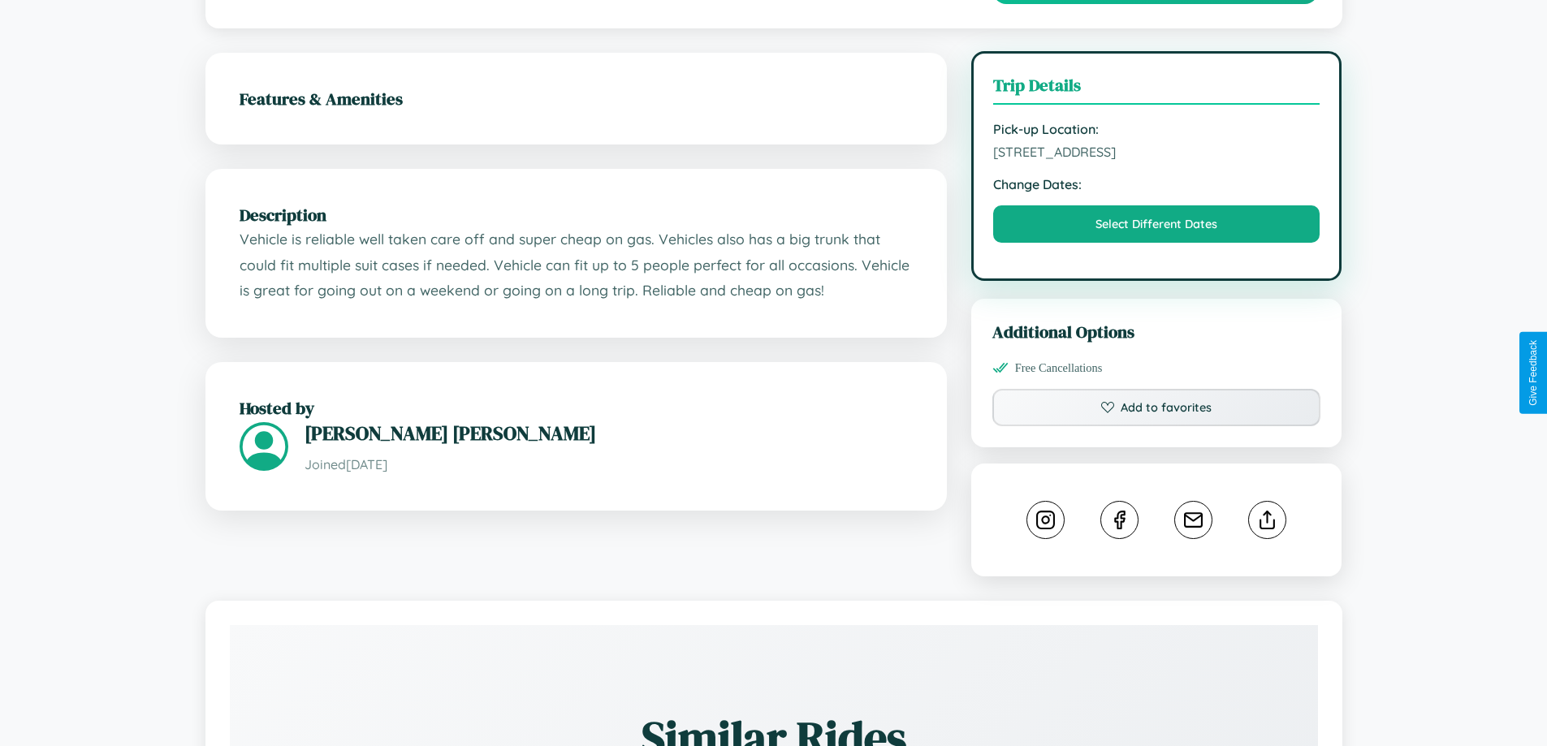
scroll to position [422, 0]
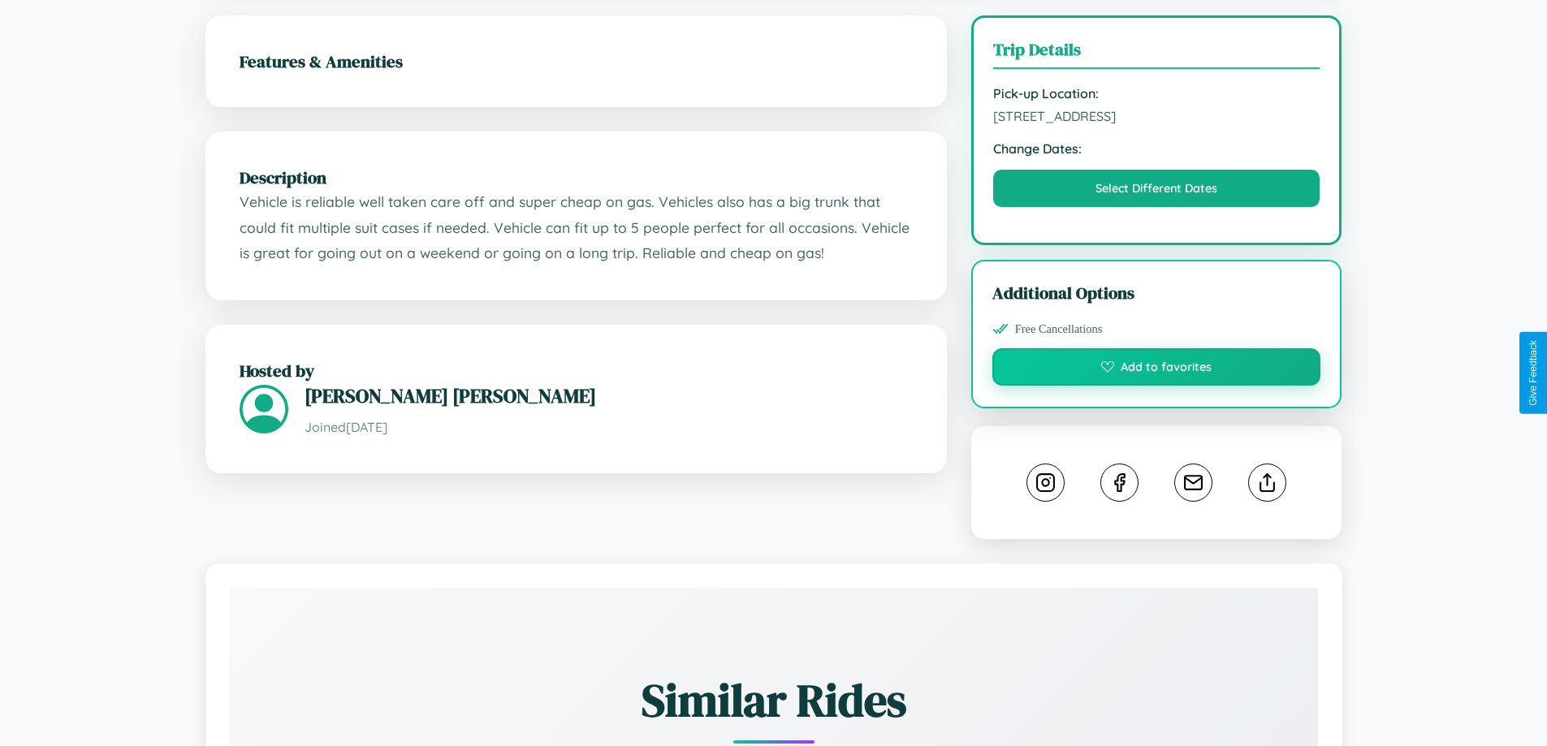
click at [1157, 370] on button "Add to favorites" at bounding box center [1157, 366] width 329 height 37
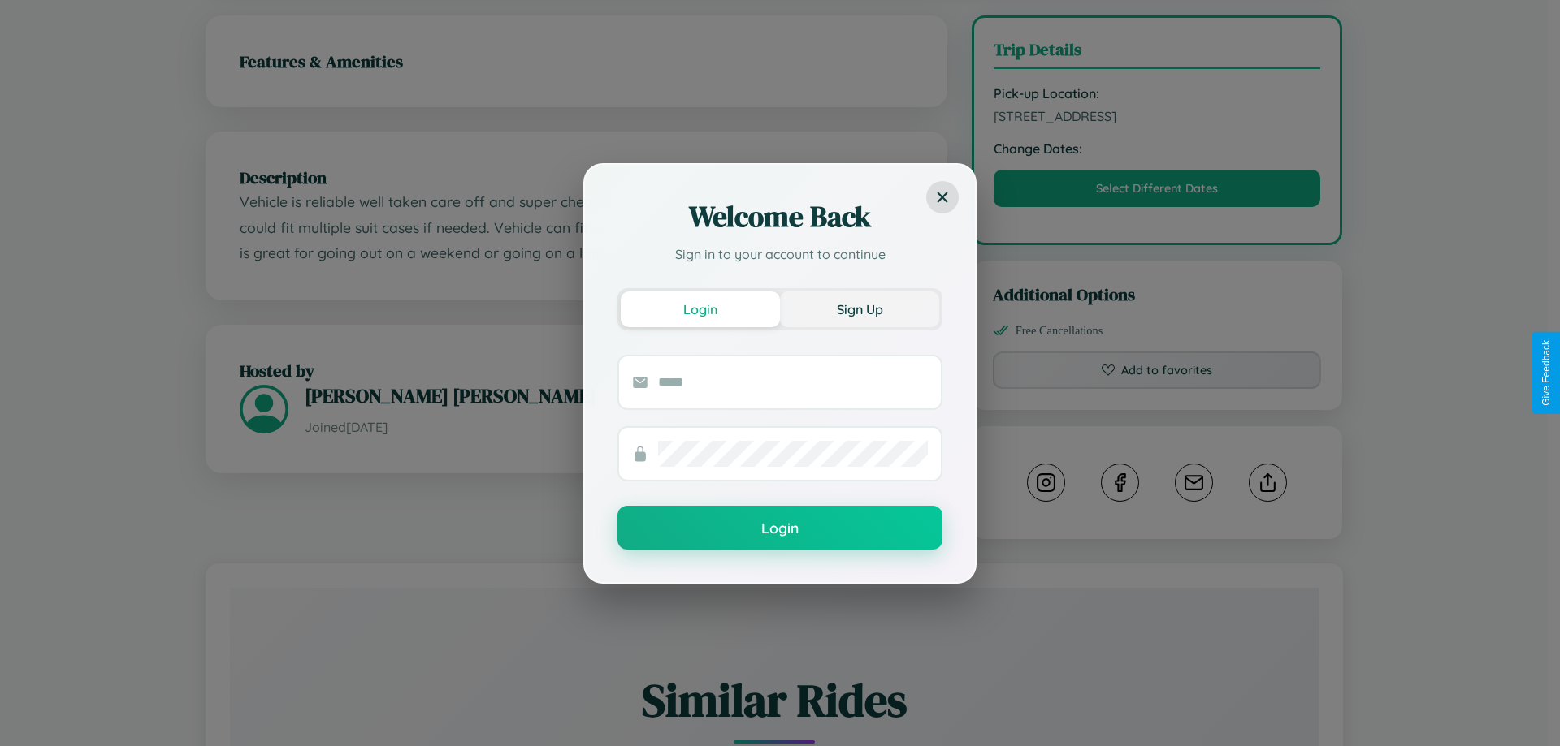
click at [859, 309] on button "Sign Up" at bounding box center [859, 310] width 159 height 36
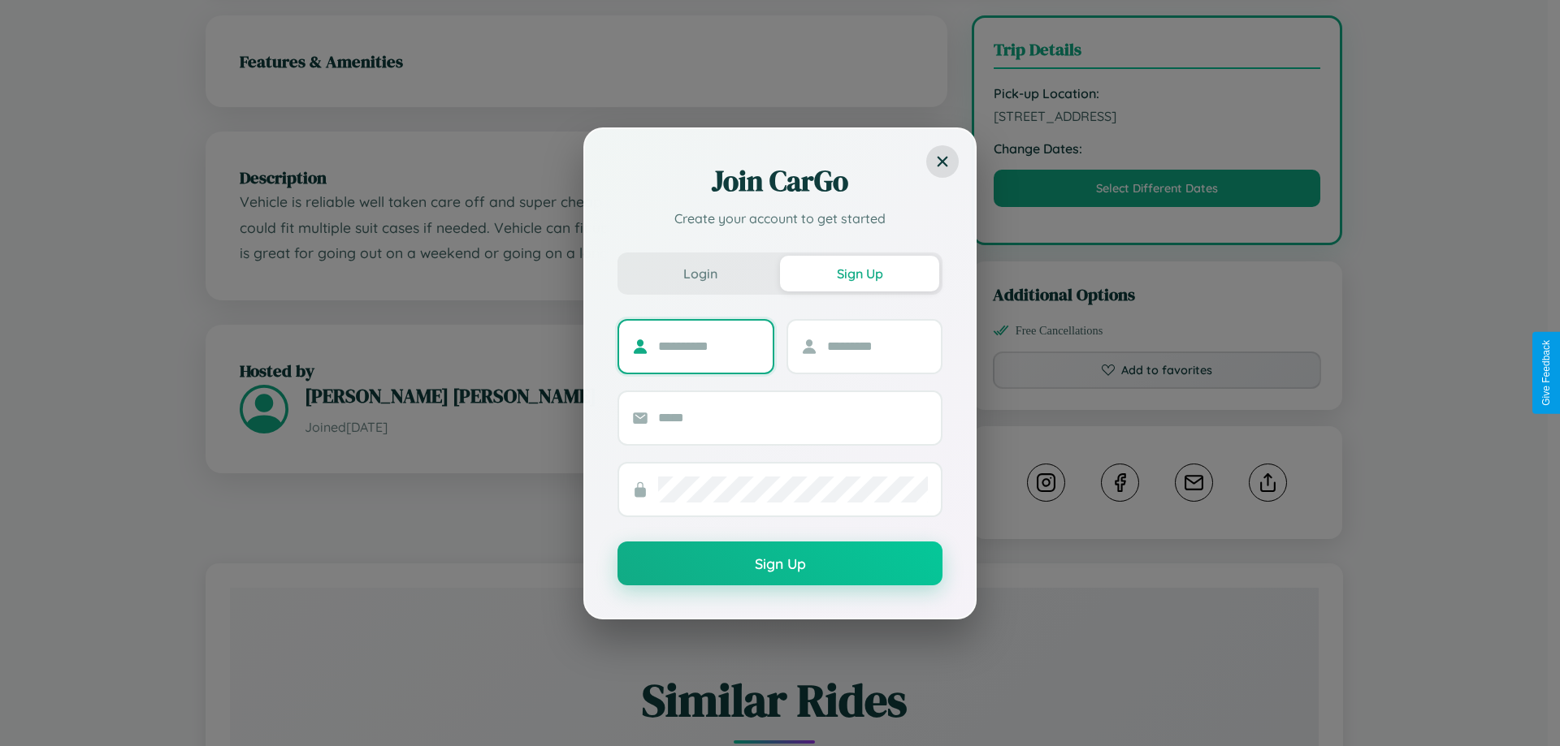
click at [708, 346] on input "text" at bounding box center [709, 347] width 102 height 26
type input "*******"
click at [876, 346] on input "text" at bounding box center [878, 347] width 102 height 26
type input "*****"
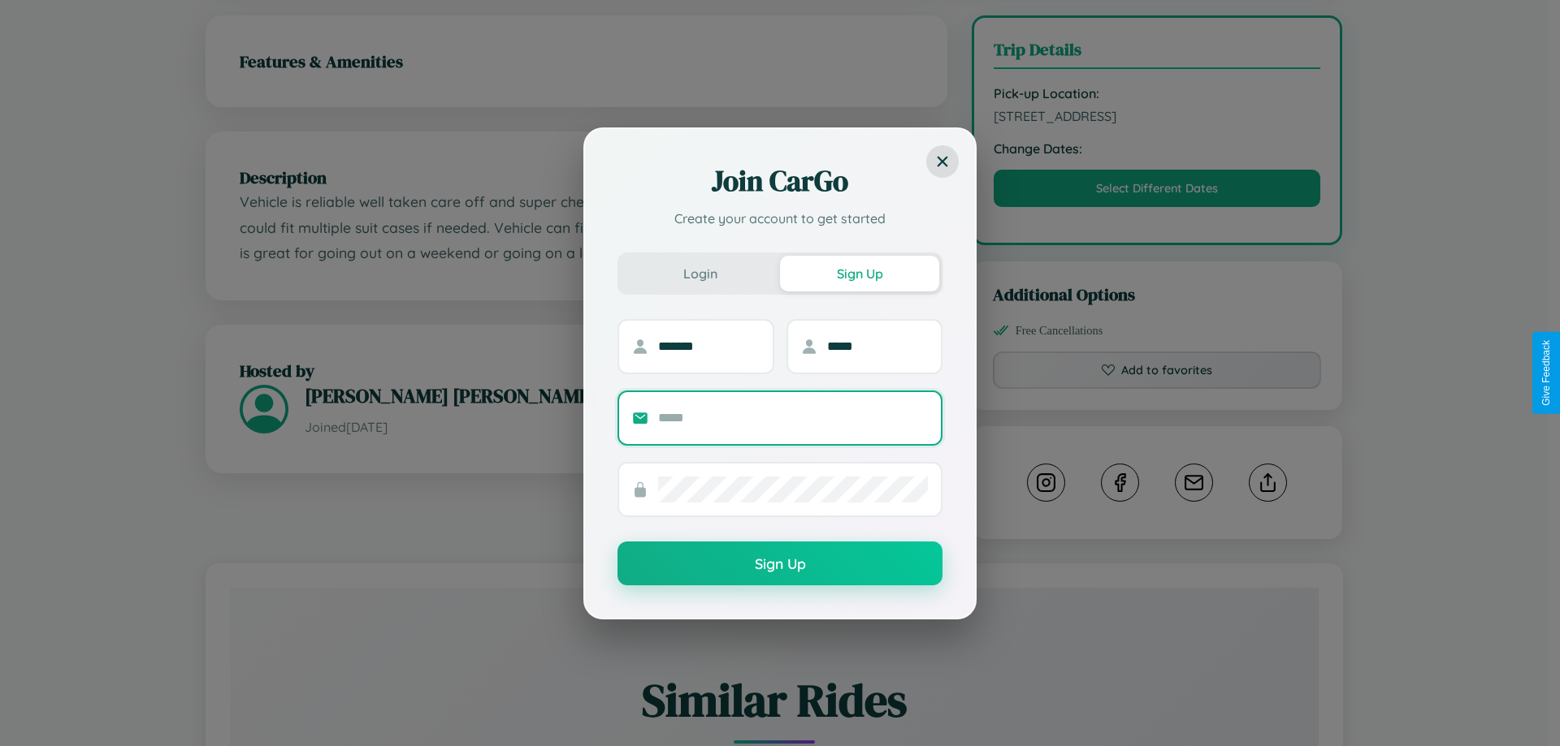
click at [793, 417] on input "text" at bounding box center [793, 418] width 270 height 26
type input "**********"
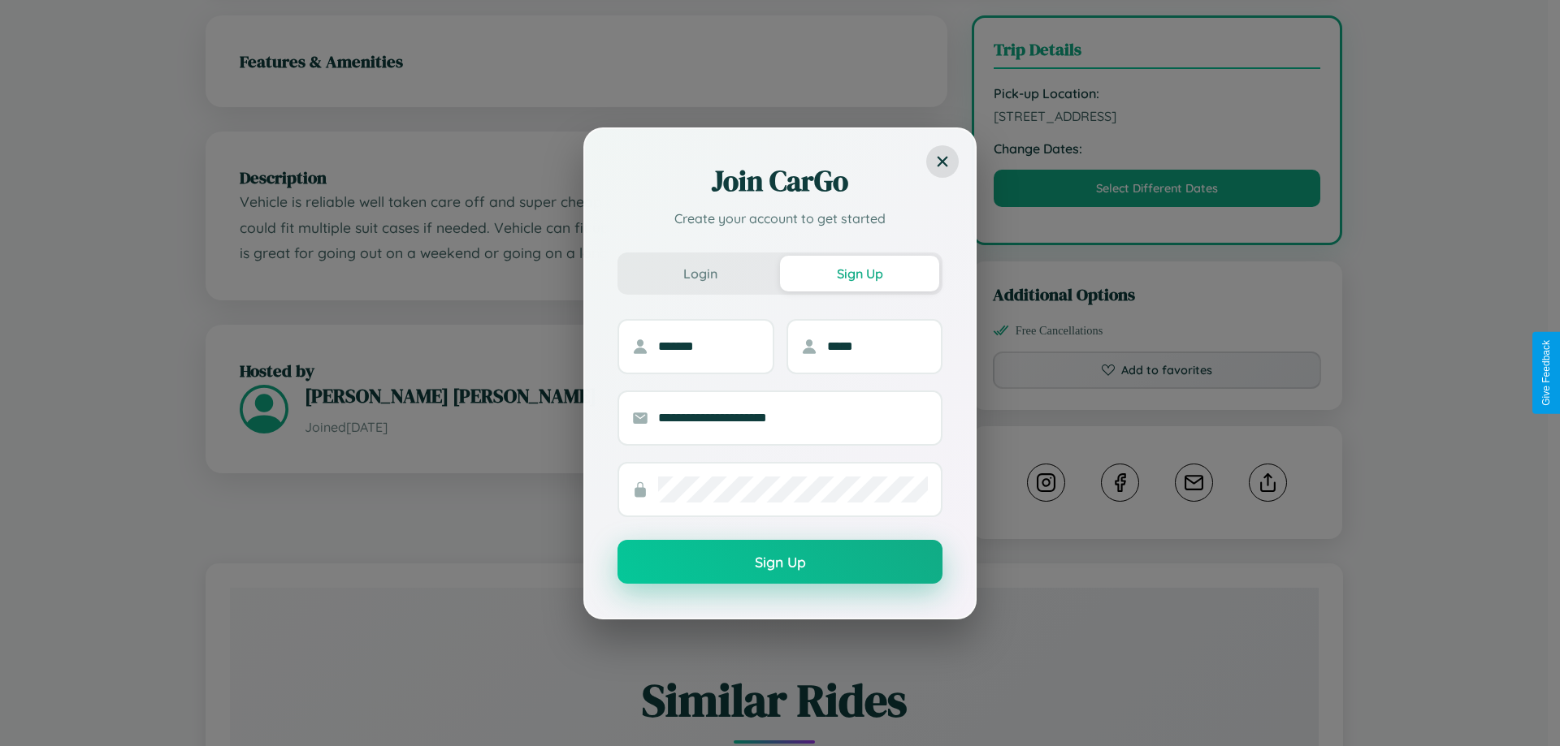
click at [780, 563] on button "Sign Up" at bounding box center [779, 562] width 325 height 44
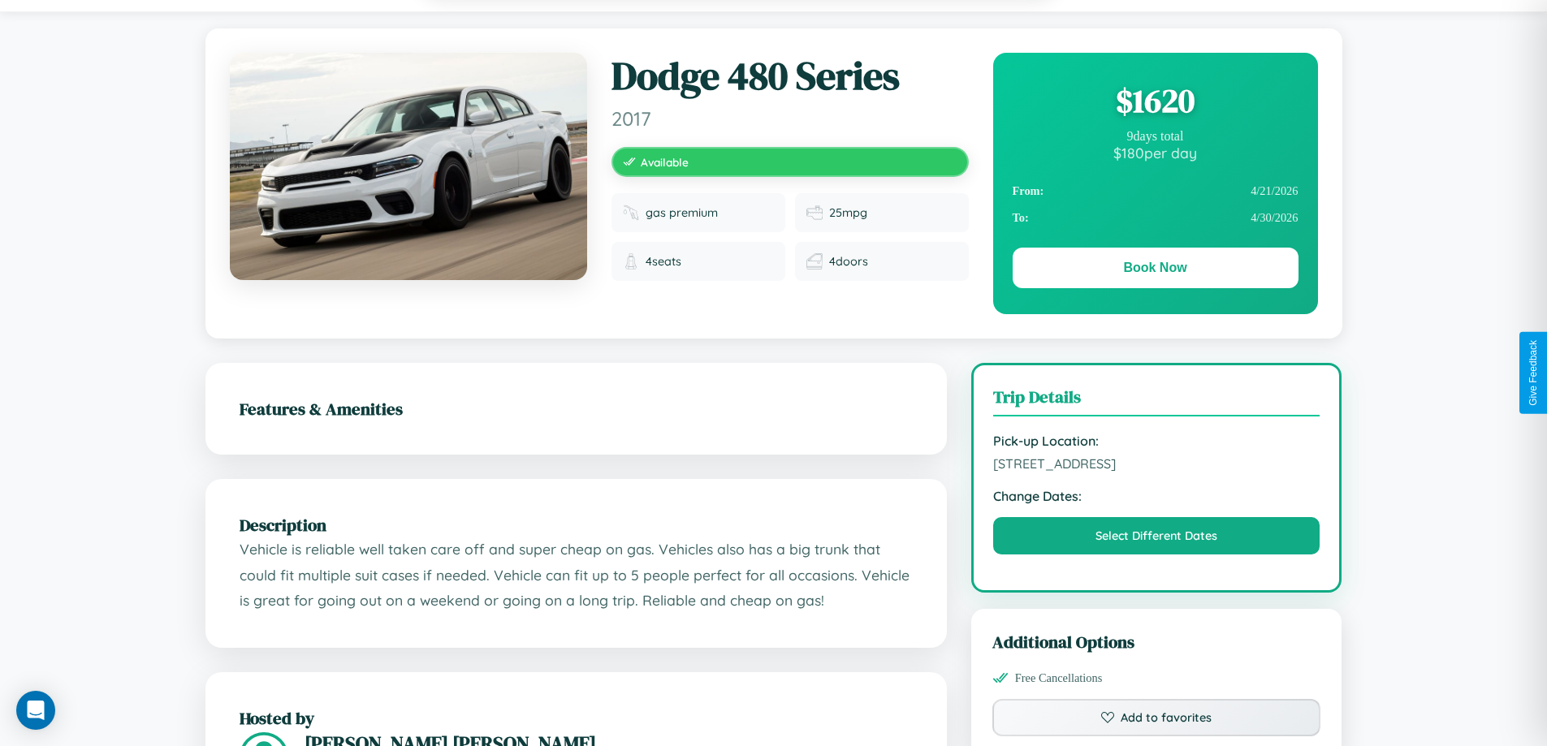
scroll to position [0, 0]
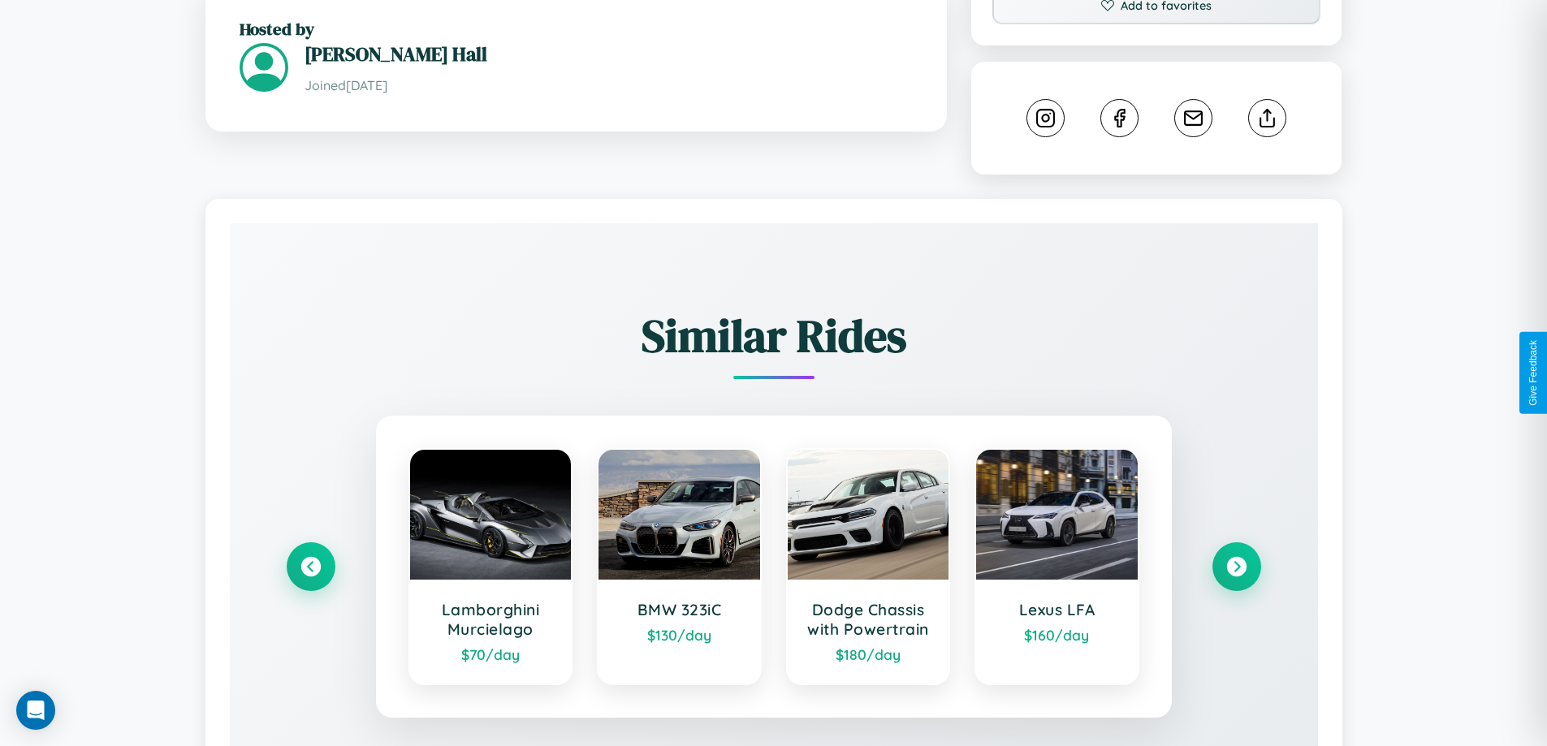
scroll to position [904, 0]
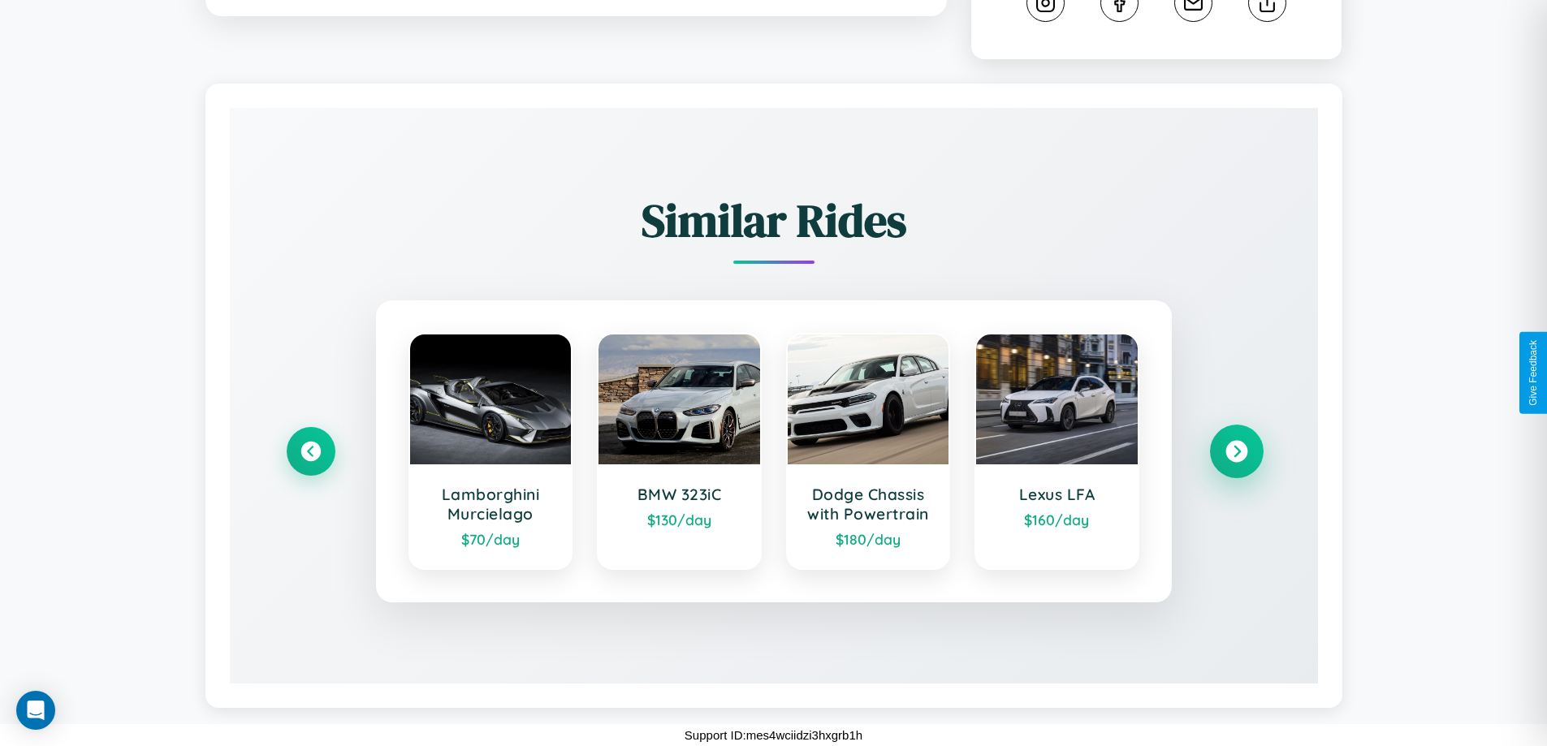
click at [1236, 452] on icon at bounding box center [1237, 452] width 22 height 22
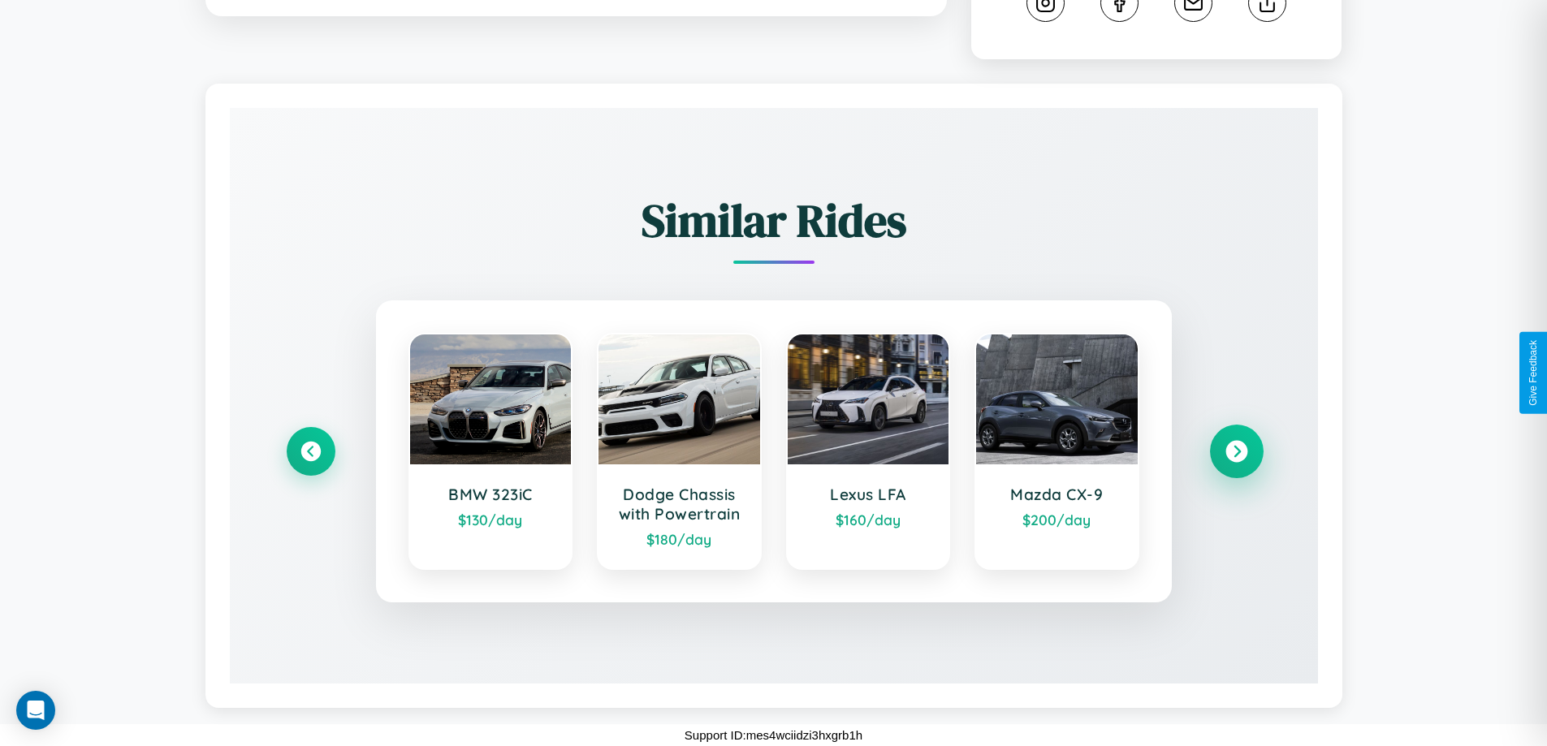
click at [1236, 452] on icon at bounding box center [1237, 452] width 22 height 22
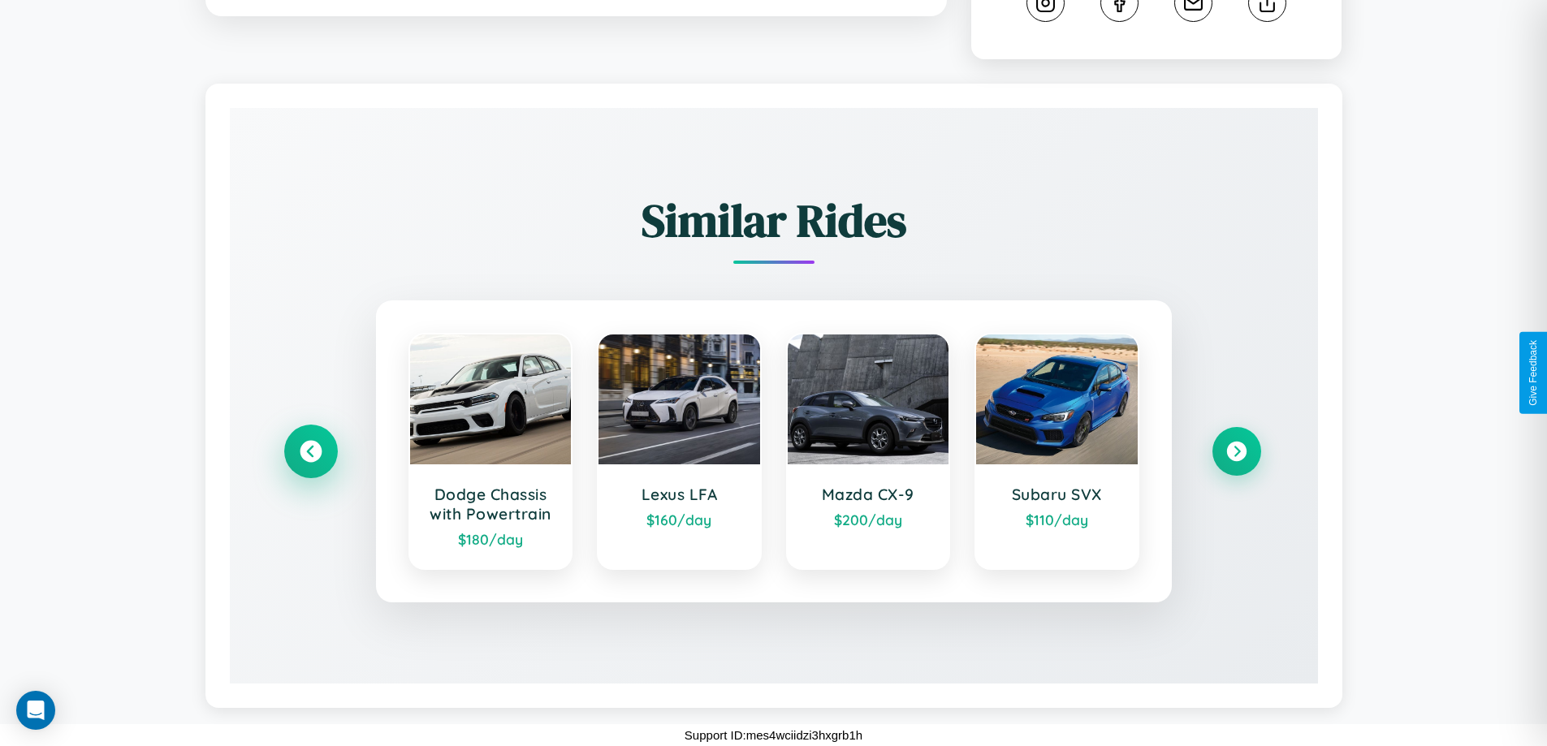
click at [310, 452] on icon at bounding box center [311, 452] width 22 height 22
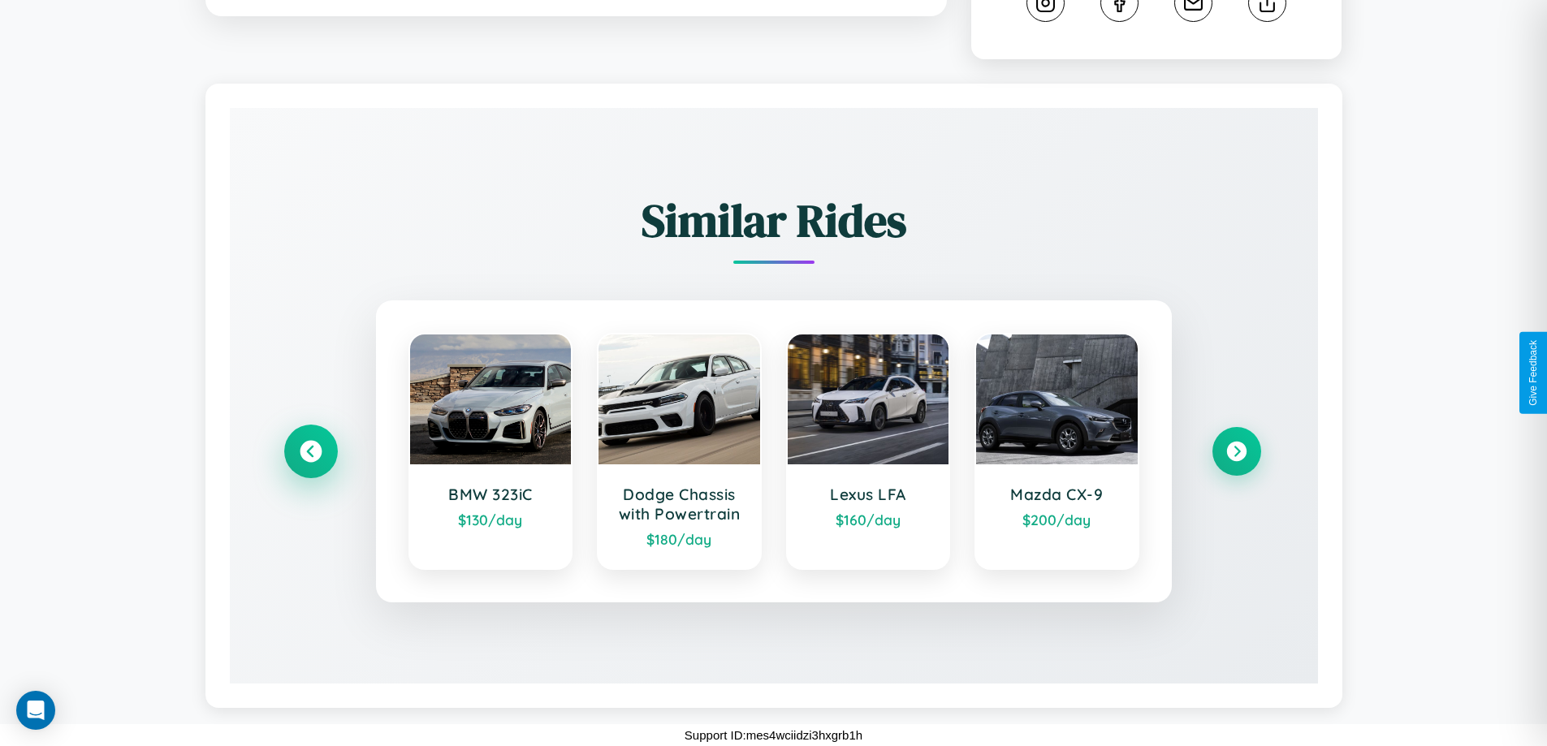
click at [310, 452] on icon at bounding box center [311, 452] width 22 height 22
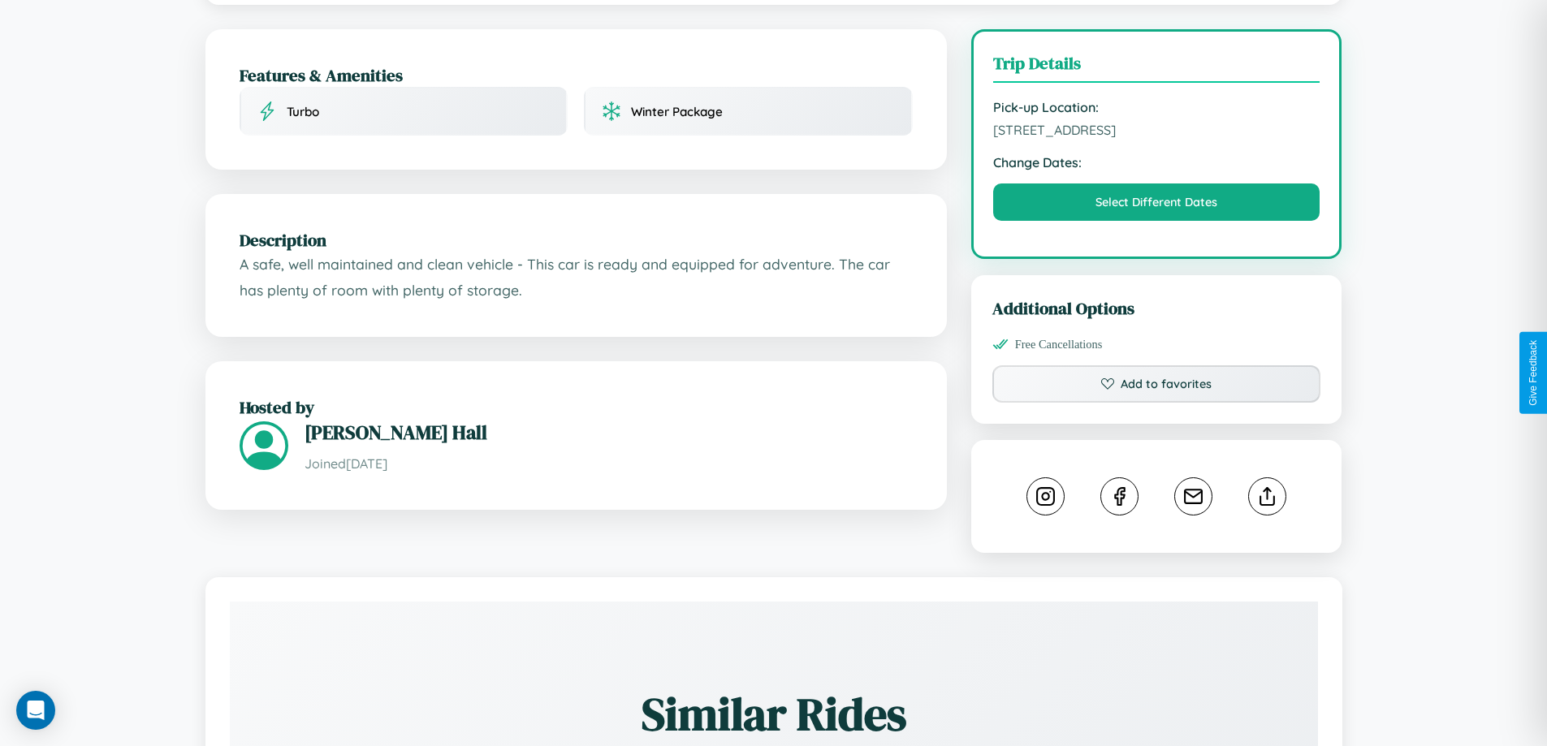
scroll to position [534, 0]
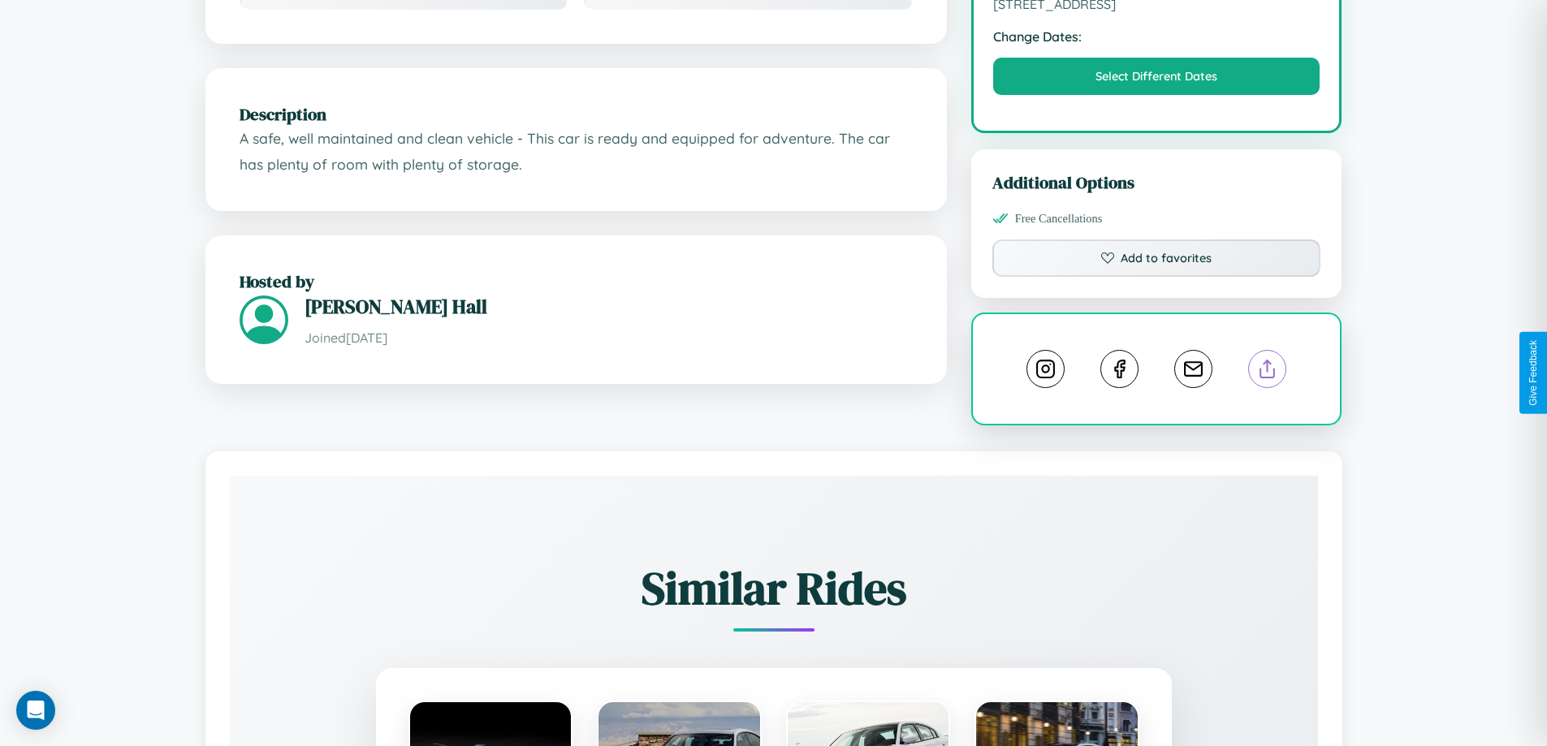
click at [1268, 372] on line at bounding box center [1268, 366] width 0 height 11
